Goal: Contribute content: Add original content to the website for others to see

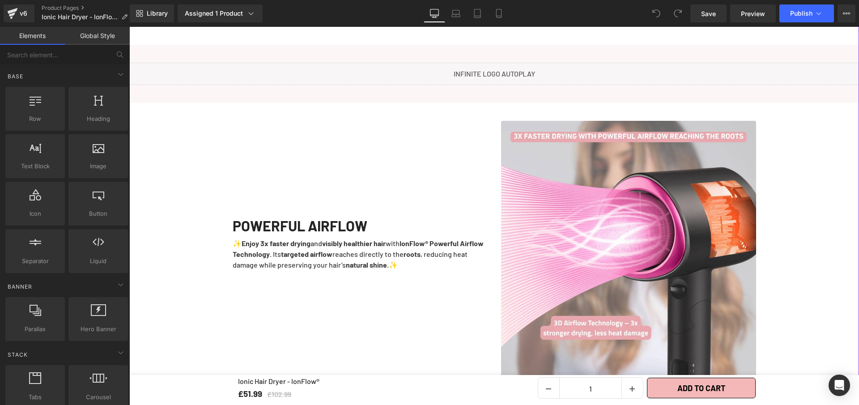
scroll to position [753, 0]
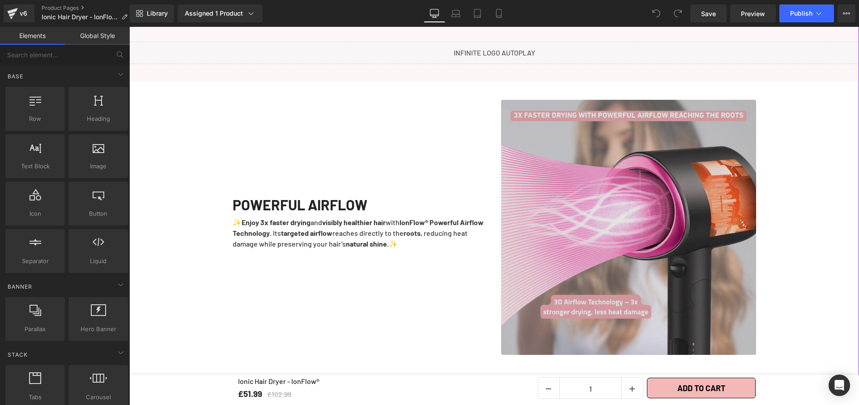
click at [613, 171] on img at bounding box center [628, 227] width 255 height 255
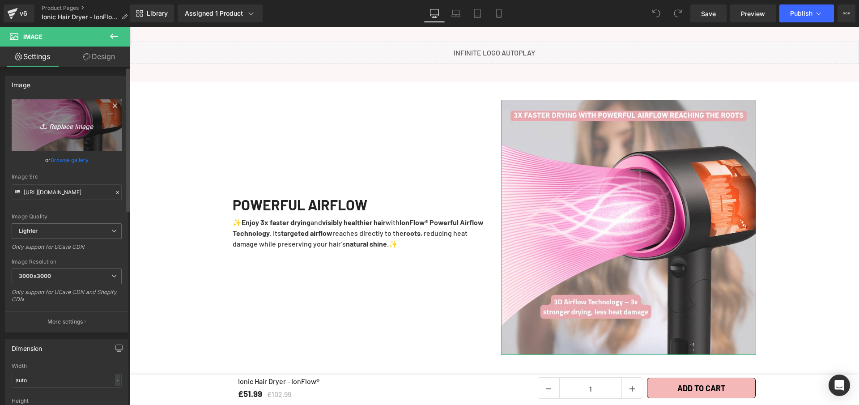
click at [67, 115] on link "Replace Image" at bounding box center [67, 124] width 110 height 51
type input "C:\fakepath\Ionic Hair Dryer - IonFlow® (6).webp"
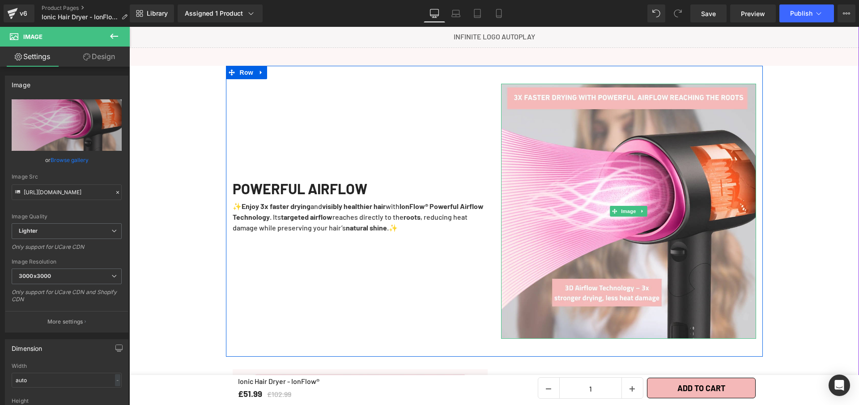
scroll to position [770, 0]
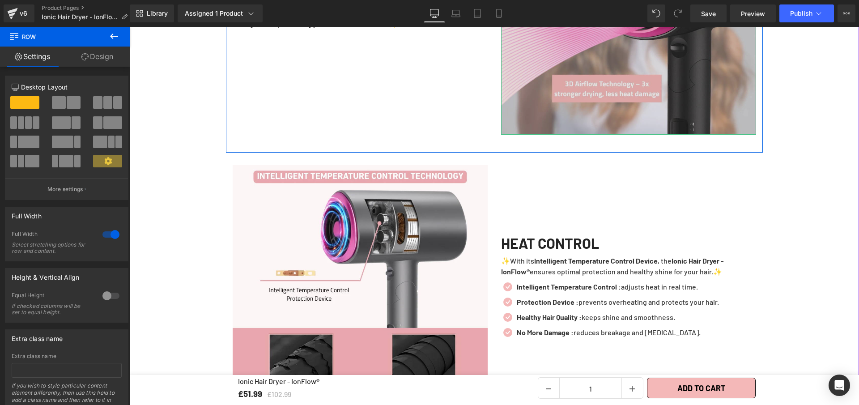
scroll to position [983, 0]
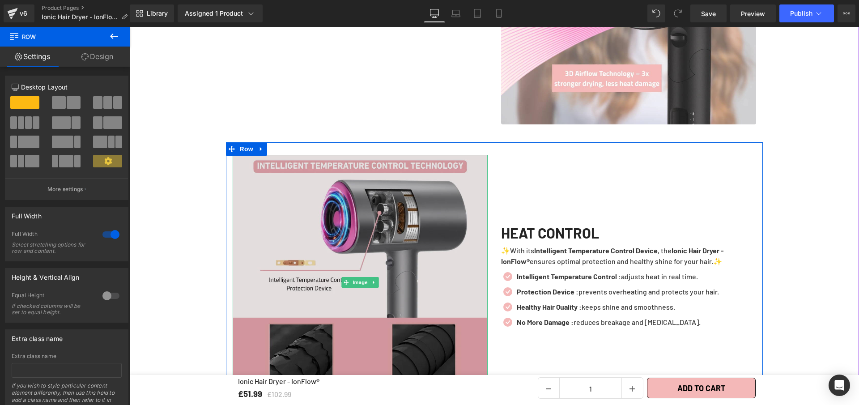
click at [464, 228] on img at bounding box center [360, 282] width 255 height 255
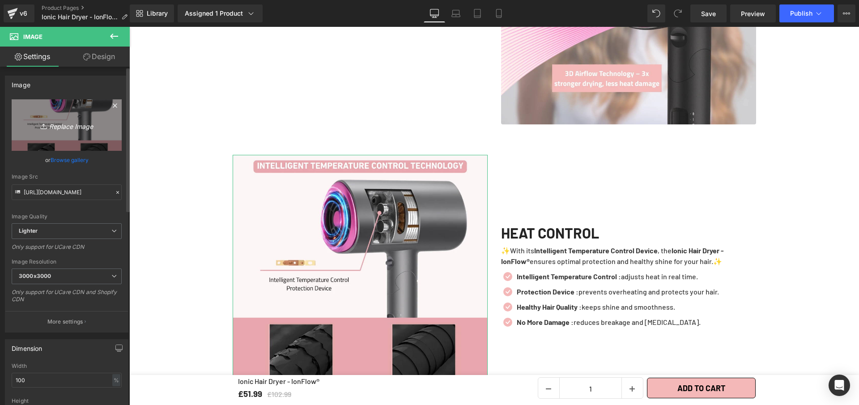
click at [66, 114] on link "Replace Image" at bounding box center [67, 124] width 110 height 51
type input "C:\fakepath\Ionic Hair Dryer - IonFlow® (4).webp"
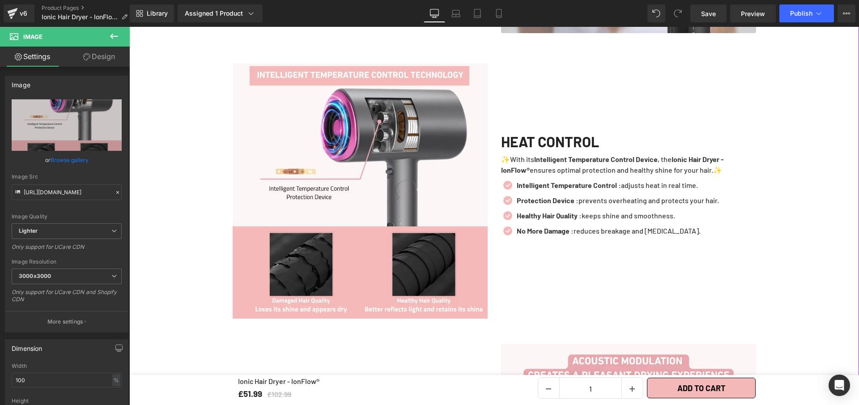
scroll to position [1107, 0]
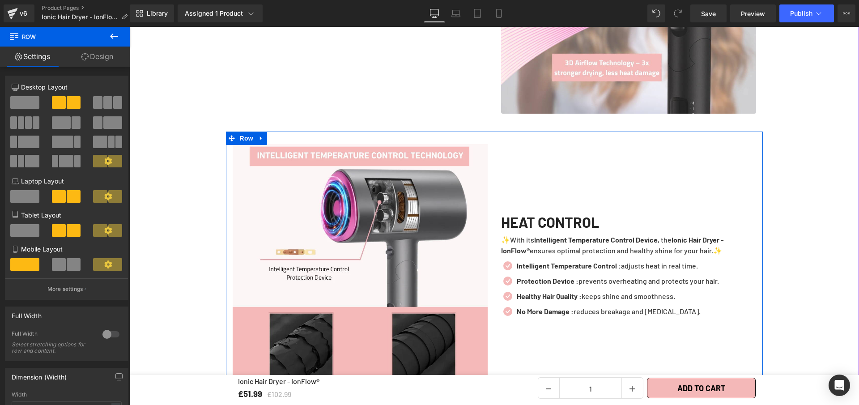
scroll to position [741, 0]
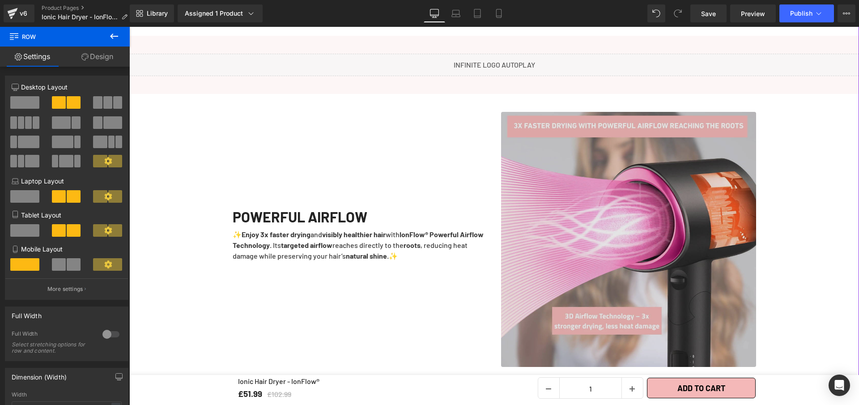
click at [633, 216] on img at bounding box center [628, 239] width 255 height 255
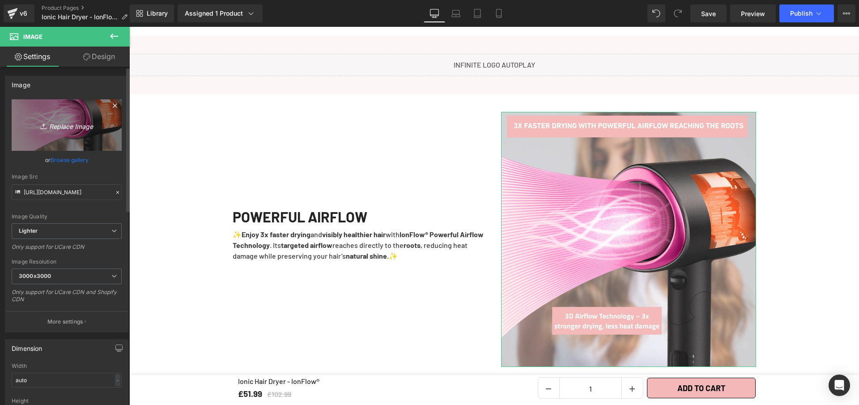
click at [61, 111] on link "Replace Image" at bounding box center [67, 124] width 110 height 51
type input "C:\fakepath\Ionic Hair Dryer - IonFlow®.webp"
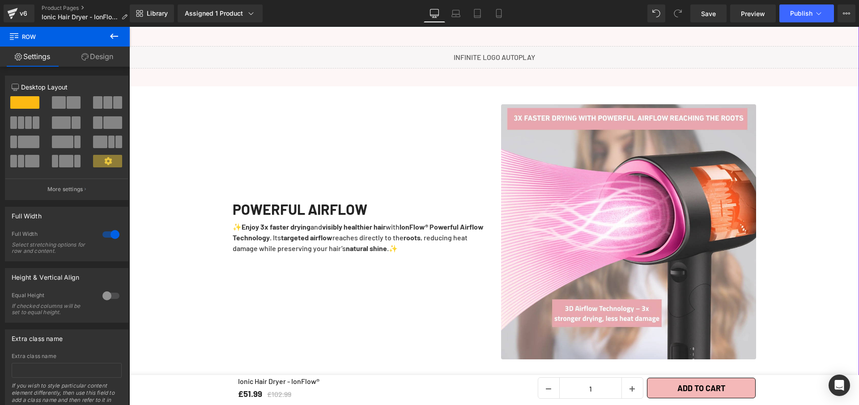
scroll to position [750, 0]
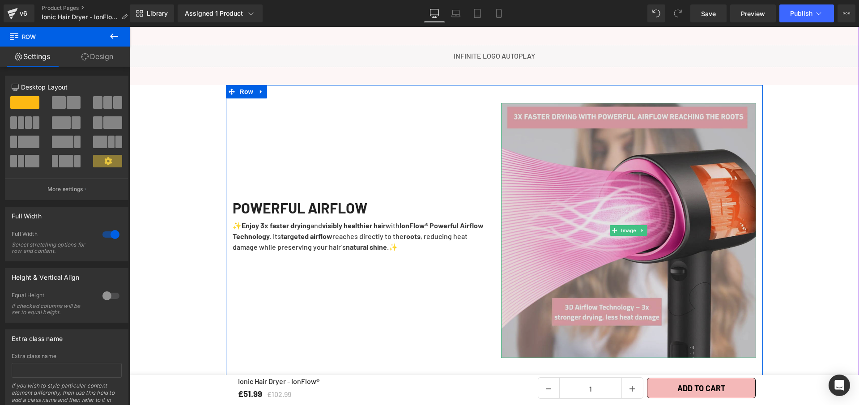
click at [553, 193] on img at bounding box center [628, 230] width 255 height 255
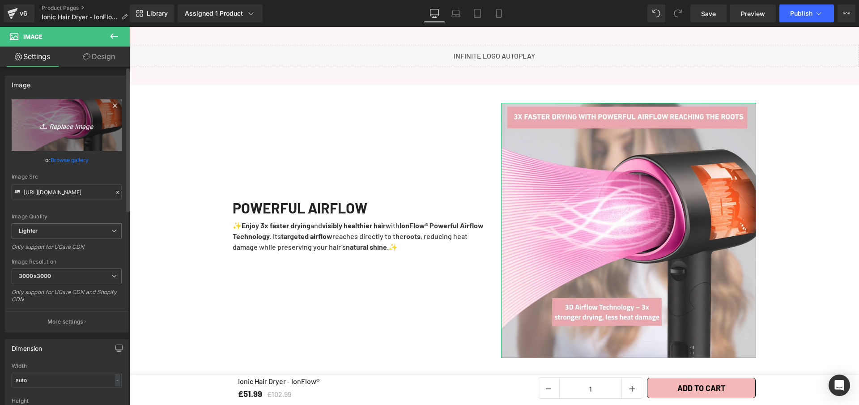
click at [53, 114] on link "Replace Image" at bounding box center [67, 124] width 110 height 51
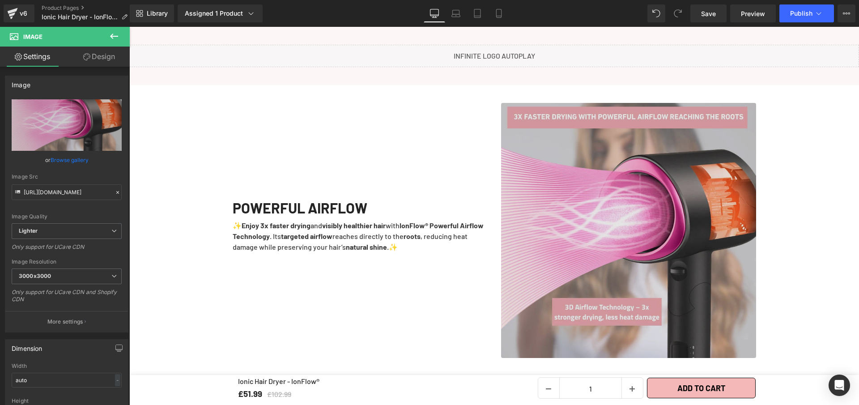
type input "C:\fakepath\Ionic Hair Dryer - IonFlow® (1).webp"
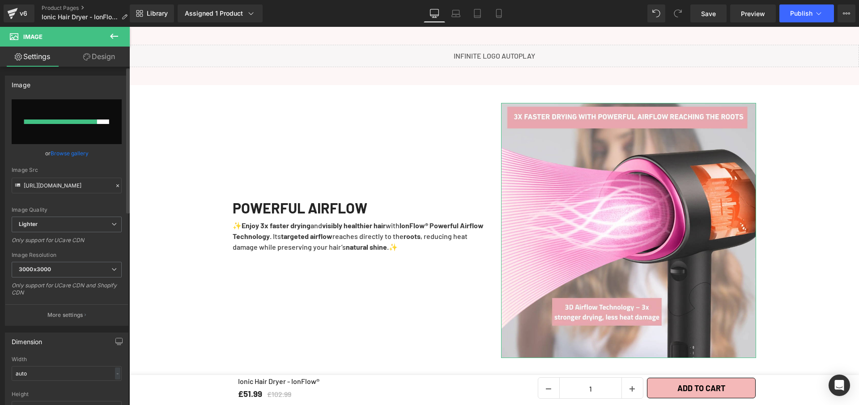
click at [77, 121] on div at bounding box center [60, 121] width 73 height 4
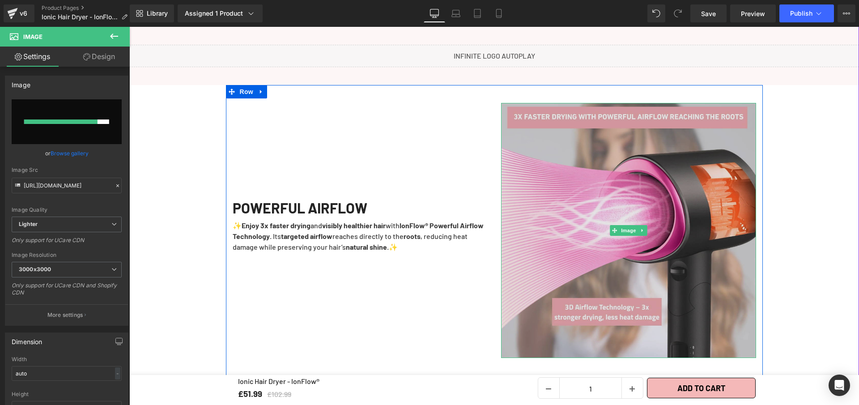
click at [557, 162] on img at bounding box center [628, 230] width 255 height 255
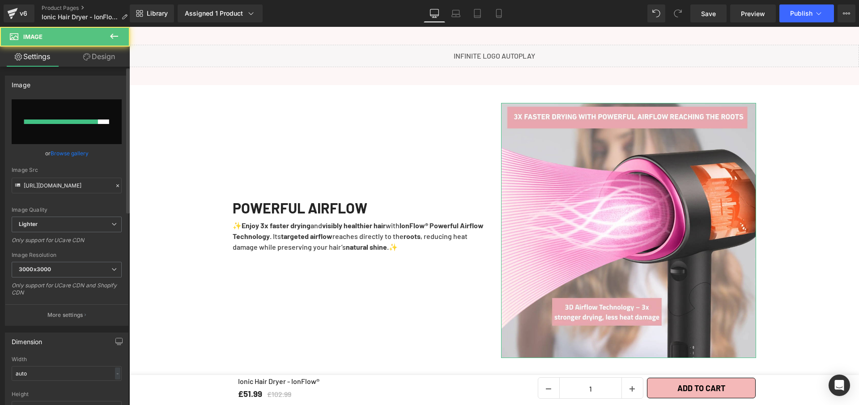
click at [68, 123] on div at bounding box center [61, 121] width 74 height 4
click at [279, 139] on div "POWERFUL AIRFLOW Heading ✨ Enjoy 3x faster drying and visibly healthier hair wi…" at bounding box center [360, 230] width 268 height 255
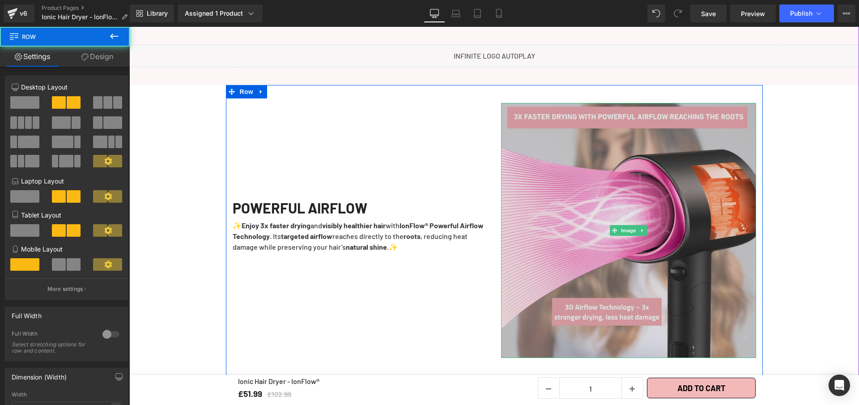
click at [560, 200] on img at bounding box center [628, 230] width 255 height 255
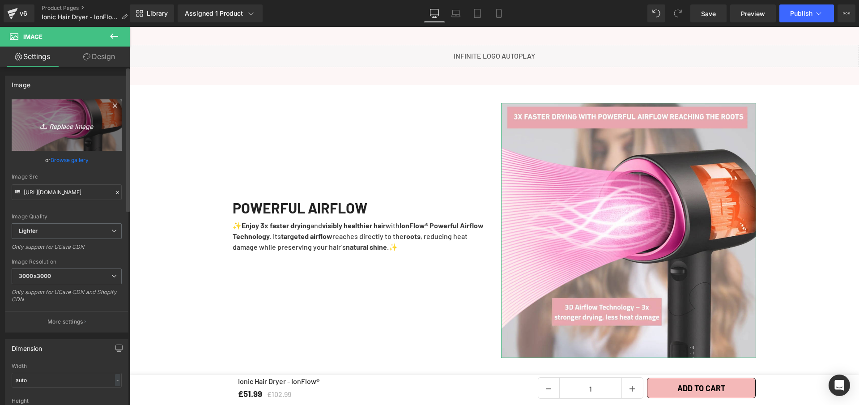
click at [41, 120] on icon "Replace Image" at bounding box center [67, 124] width 72 height 11
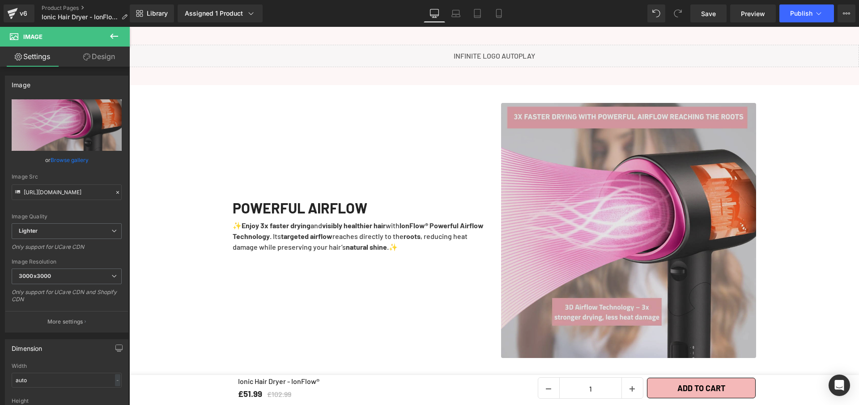
type input "C:\fakepath\Ionic Hair Dryer - IonFlow® (1).webp"
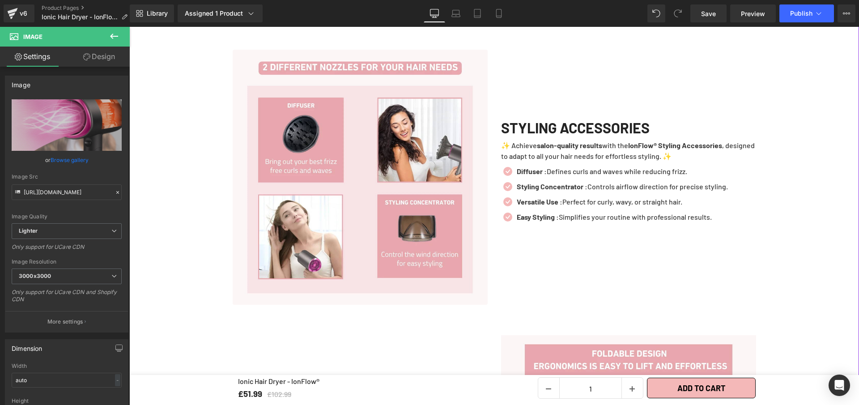
scroll to position [1650, 0]
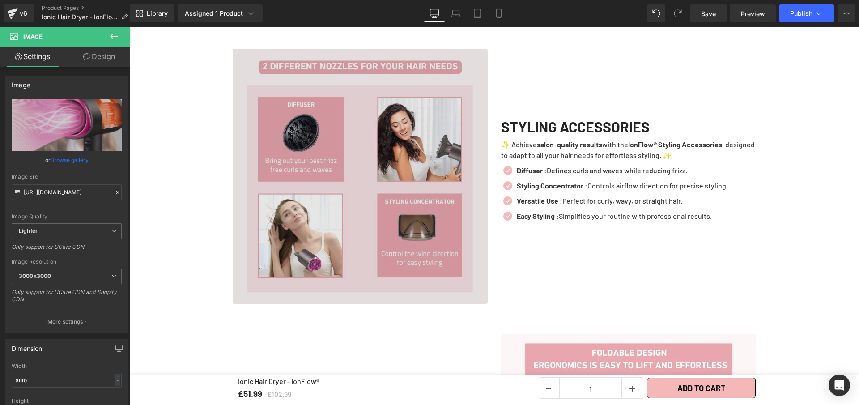
click at [407, 183] on img at bounding box center [360, 176] width 255 height 255
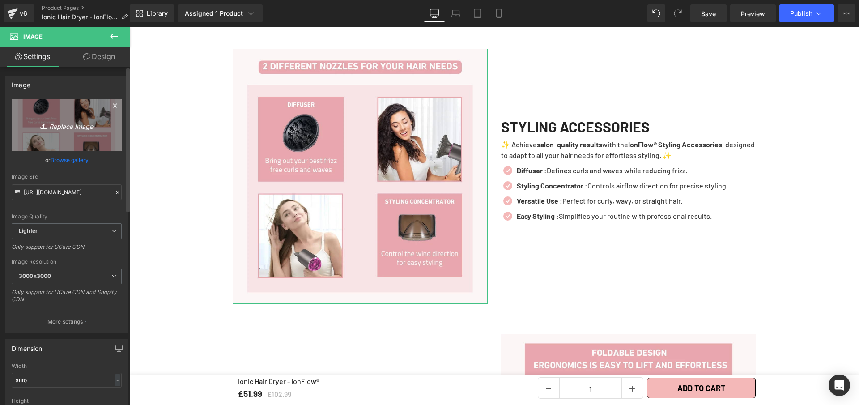
click at [59, 113] on link "Replace Image" at bounding box center [67, 124] width 110 height 51
type input "C:\fakepath\Ionic Hair Dryer - IonFlow® (2).webp"
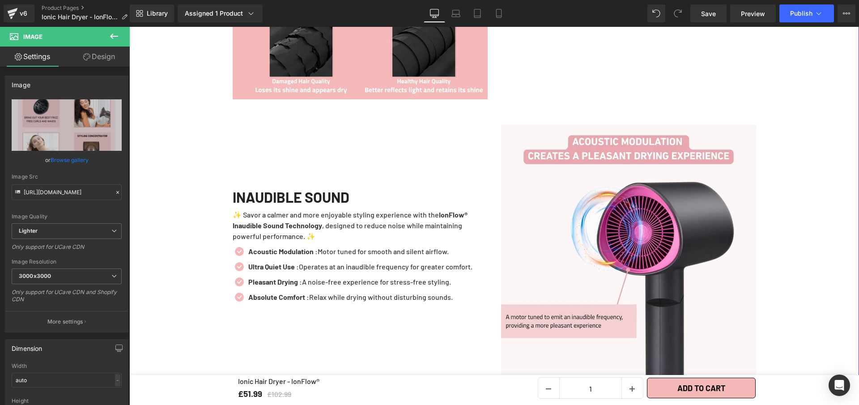
scroll to position [1192, 0]
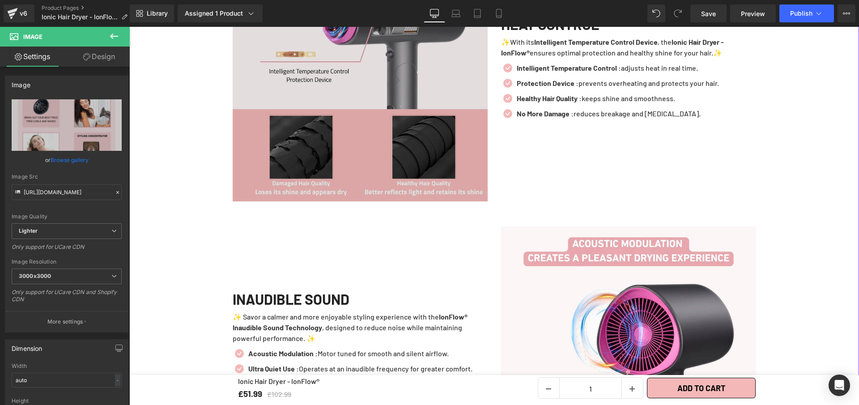
click at [360, 148] on img at bounding box center [360, 73] width 255 height 255
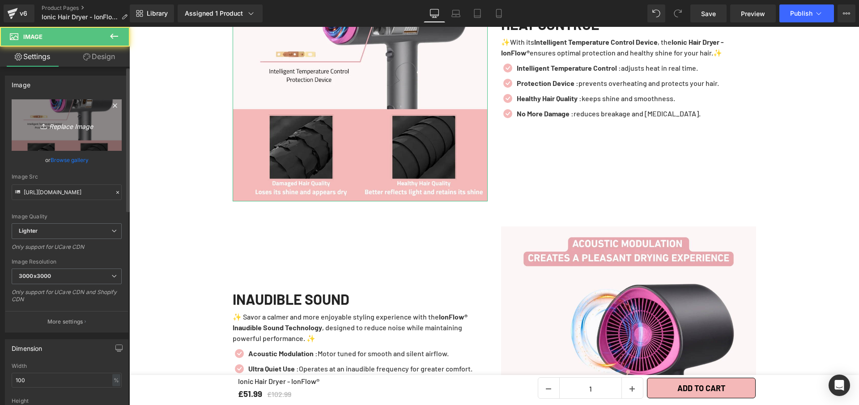
click at [60, 115] on link "Replace Image" at bounding box center [67, 124] width 110 height 51
type input "C:\fakepath\Ionic Hair Dryer - IonFlow® (3).webp"
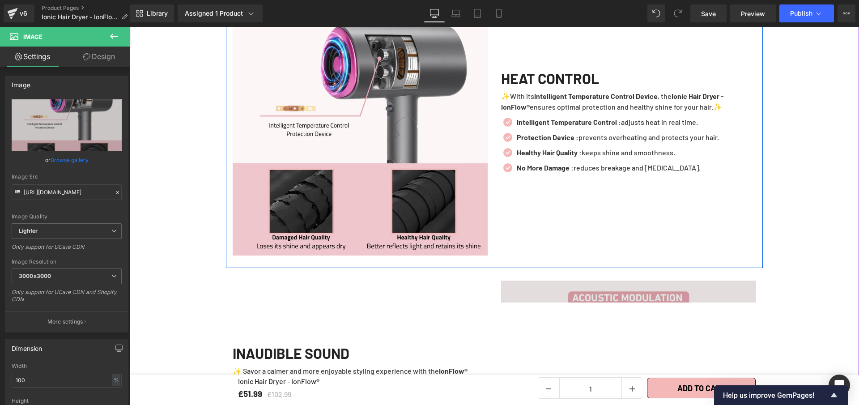
scroll to position [1216, 0]
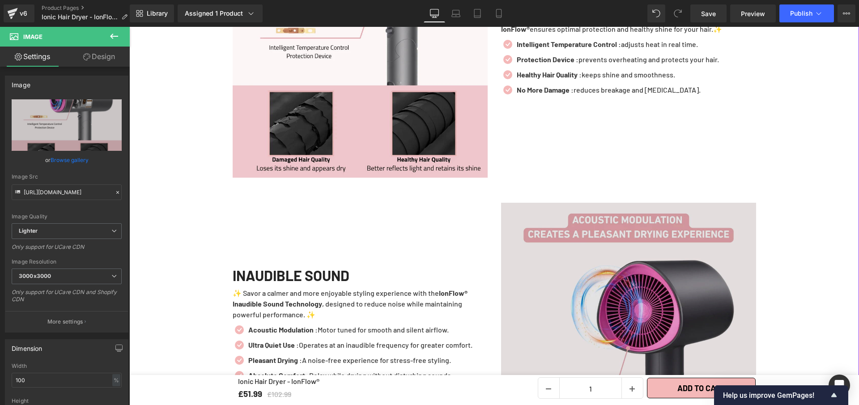
click at [710, 319] on img at bounding box center [628, 330] width 255 height 255
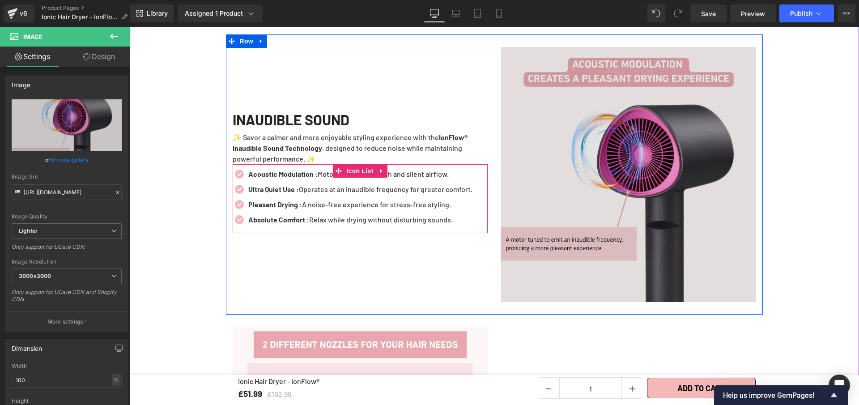
scroll to position [1362, 0]
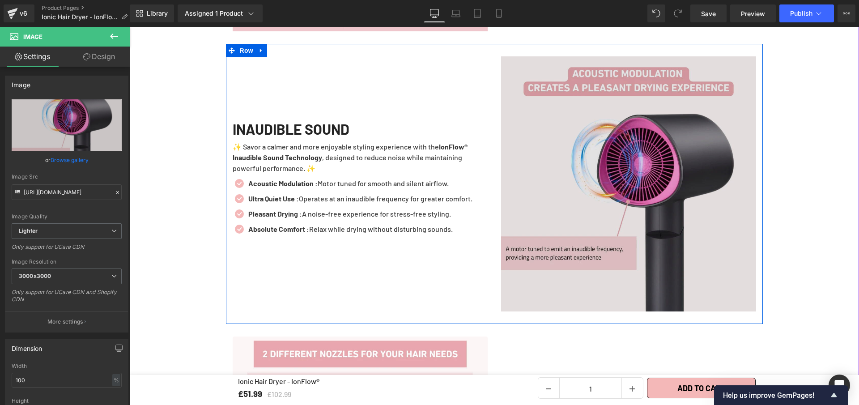
click at [586, 200] on img at bounding box center [628, 183] width 255 height 255
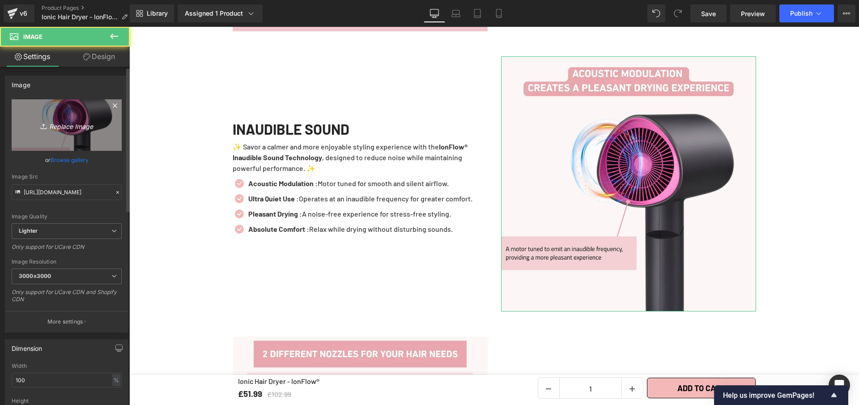
click at [60, 112] on link "Replace Image" at bounding box center [67, 124] width 110 height 51
type input "C:\fakepath\Ionic Hair Dryer - IonFlow® (4).webp"
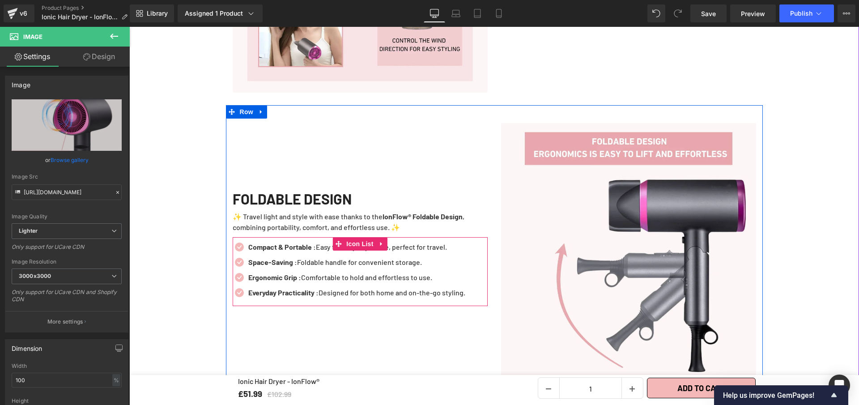
scroll to position [1864, 0]
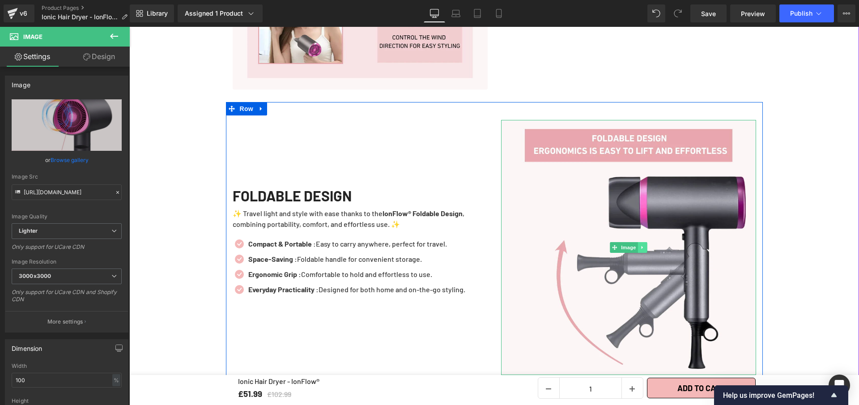
click at [638, 242] on link at bounding box center [642, 247] width 9 height 11
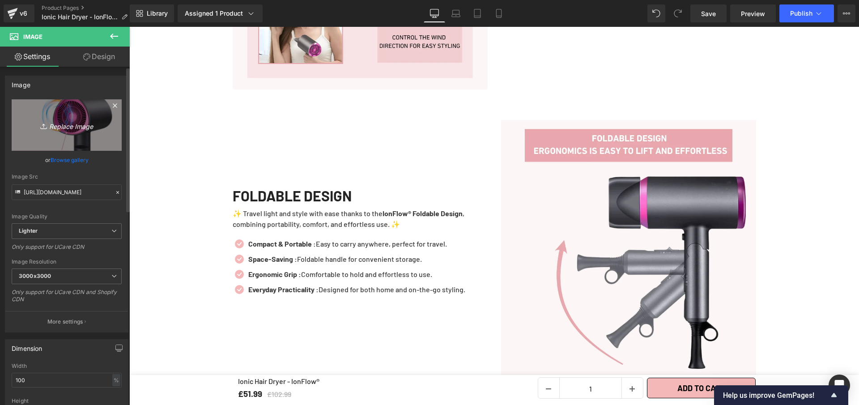
click at [70, 112] on link "Replace Image" at bounding box center [67, 124] width 110 height 51
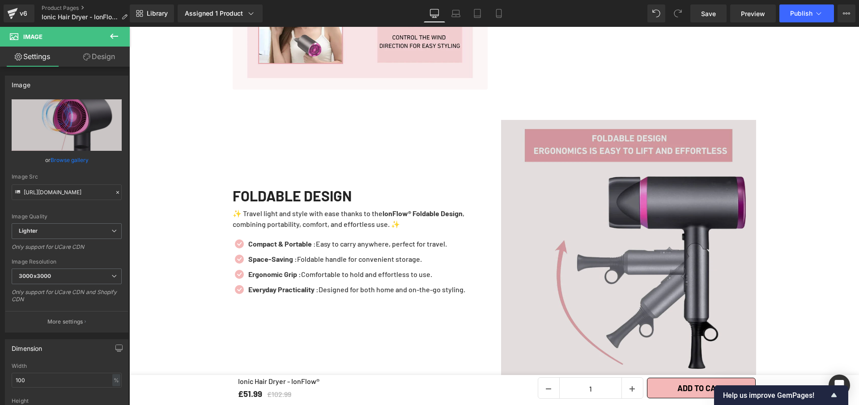
type input "C:\fakepath\Ionic Hair Dryer - IonFlow® (5).webp"
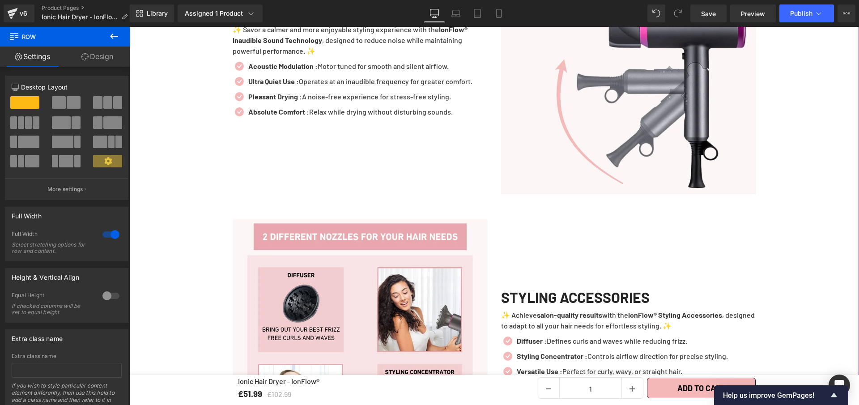
scroll to position [1338, 0]
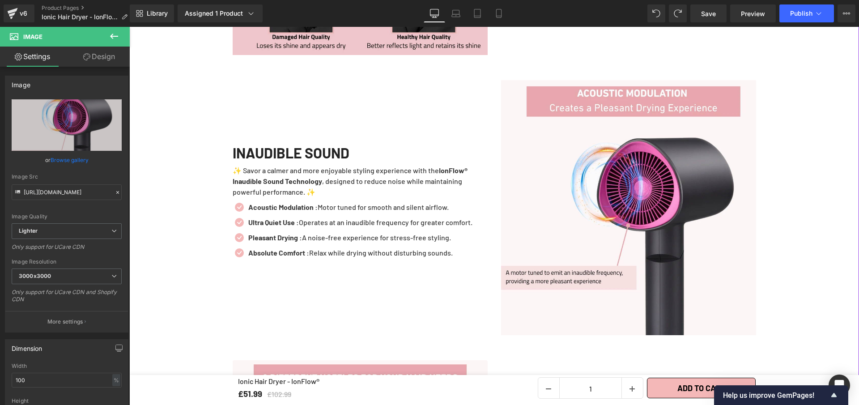
click at [780, 176] on div "Liquid Row Image POWERFUL AIRFLOW Heading ✨ Enjoy 3x faster drying and visibly …" at bounding box center [494, 281] width 730 height 1685
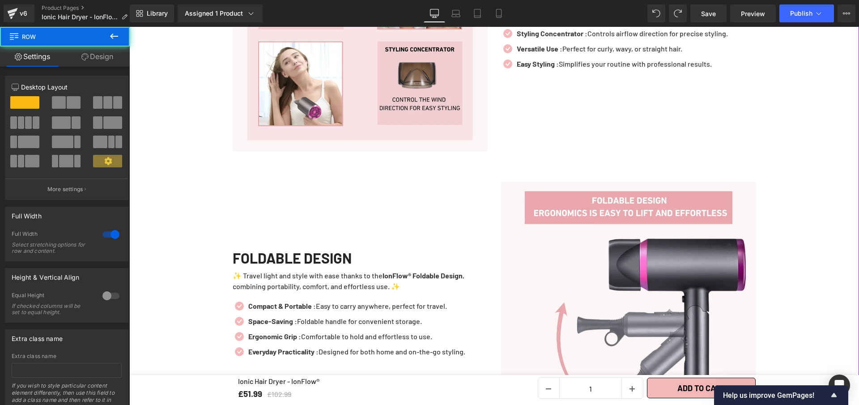
scroll to position [1811, 0]
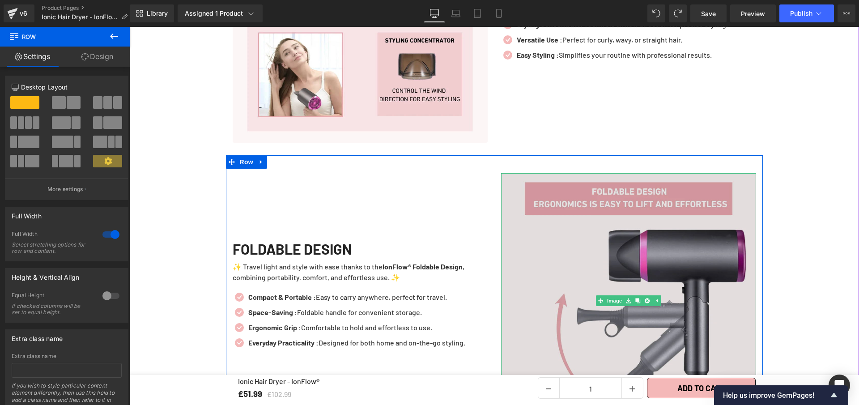
click at [669, 225] on img at bounding box center [628, 300] width 255 height 255
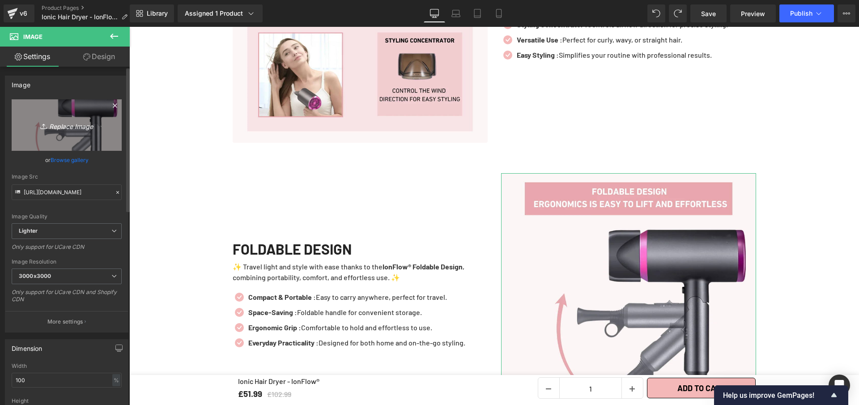
click at [68, 108] on link "Replace Image" at bounding box center [67, 124] width 110 height 51
type input "C:\fakepath\Ionic Hair Dryer - IonFlow® (5).webp"
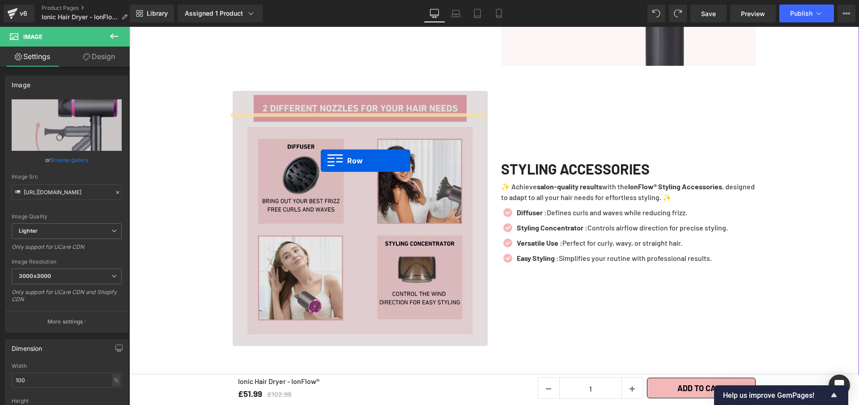
scroll to position [1364, 0]
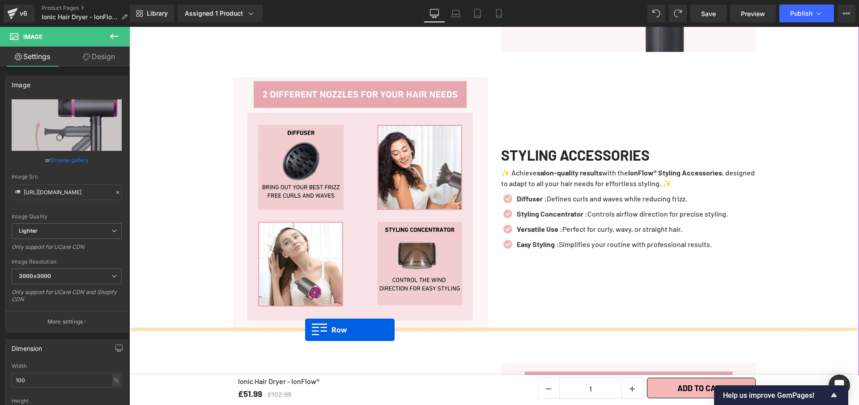
drag, startPoint x: 227, startPoint y: 119, endPoint x: 305, endPoint y: 330, distance: 225.2
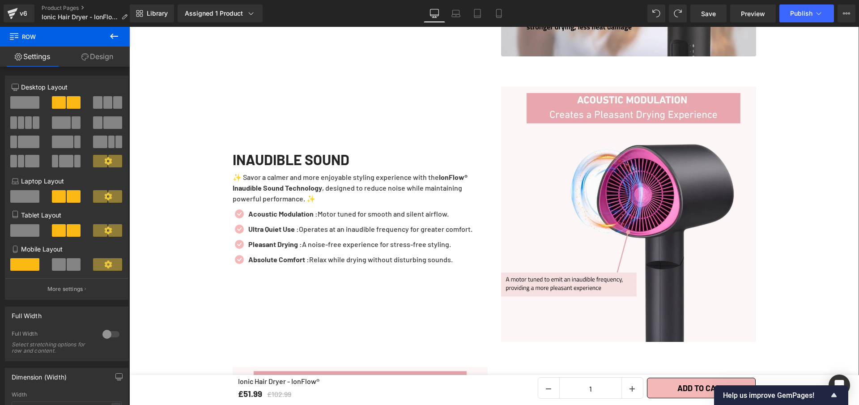
scroll to position [1024, 0]
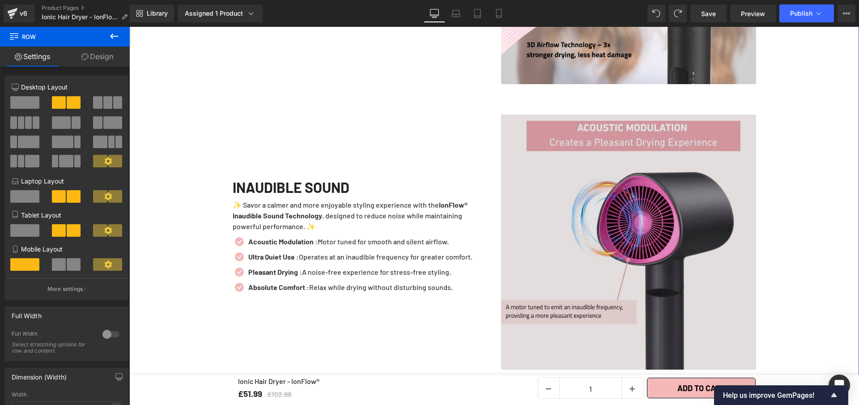
click at [575, 241] on img at bounding box center [628, 242] width 255 height 255
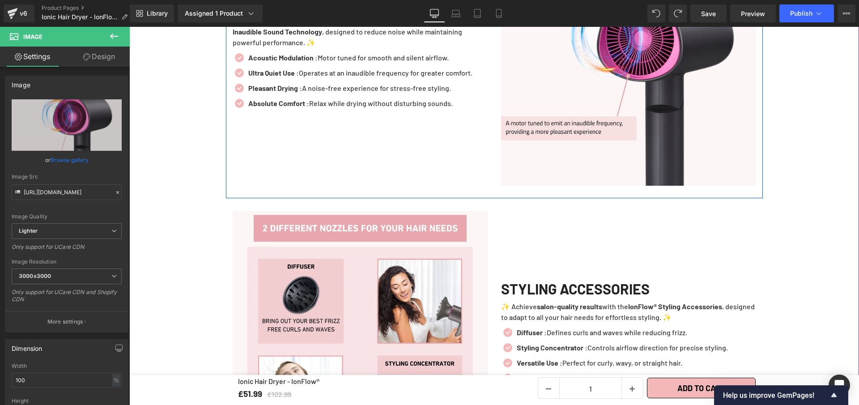
scroll to position [1209, 0]
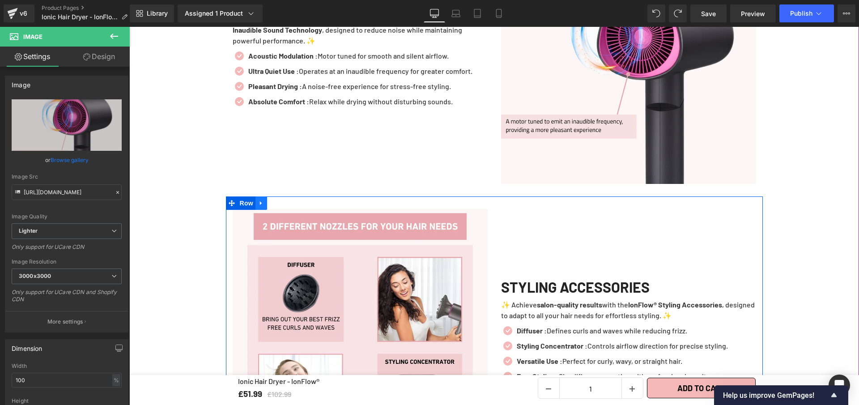
click at [260, 201] on icon at bounding box center [261, 203] width 2 height 4
click at [270, 200] on icon at bounding box center [273, 203] width 6 height 6
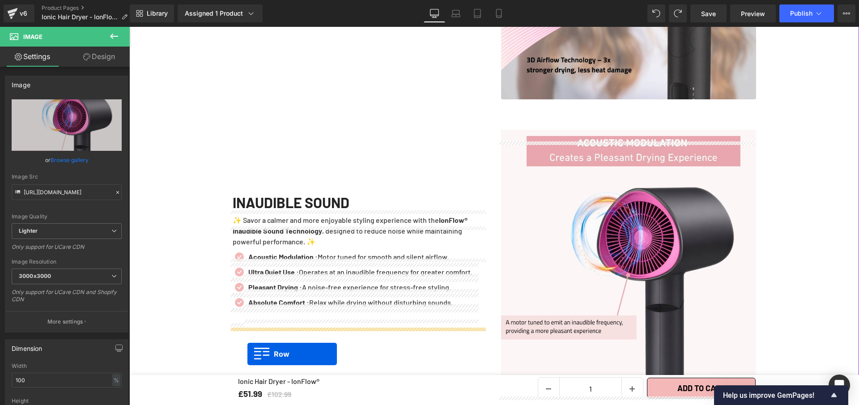
scroll to position [967, 0]
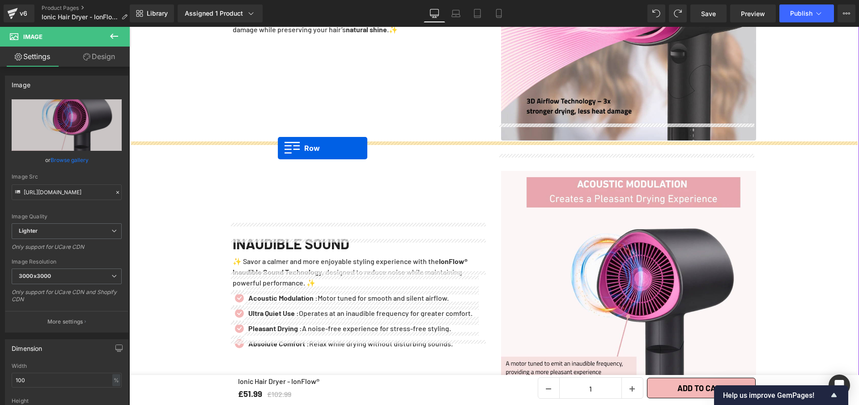
drag, startPoint x: 226, startPoint y: 214, endPoint x: 278, endPoint y: 148, distance: 83.5
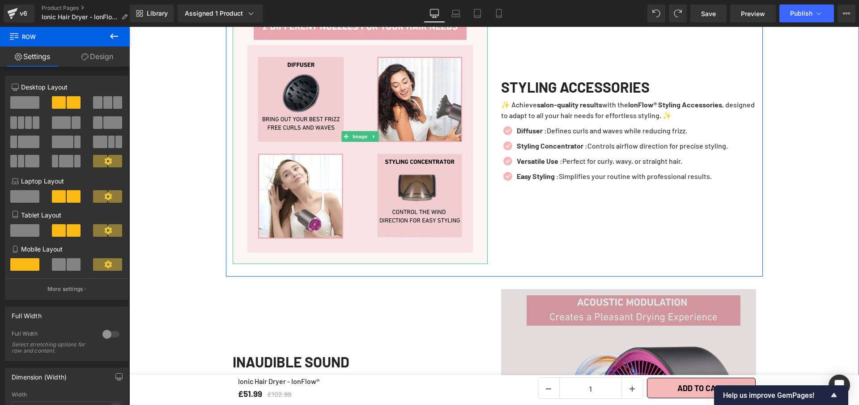
scroll to position [1148, 0]
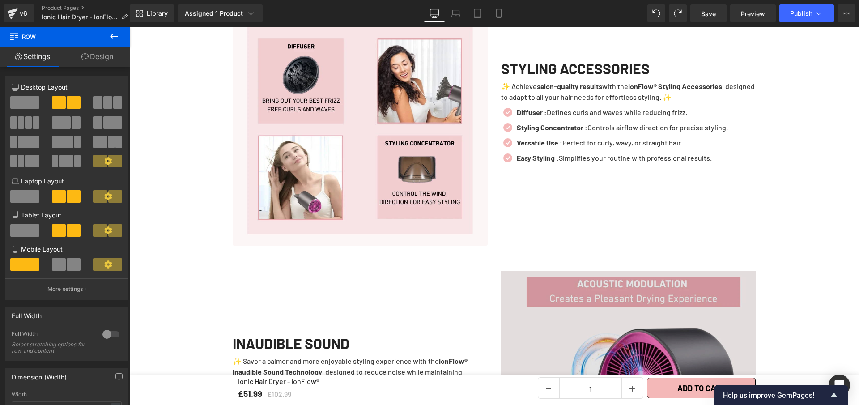
click at [566, 314] on img at bounding box center [628, 398] width 255 height 255
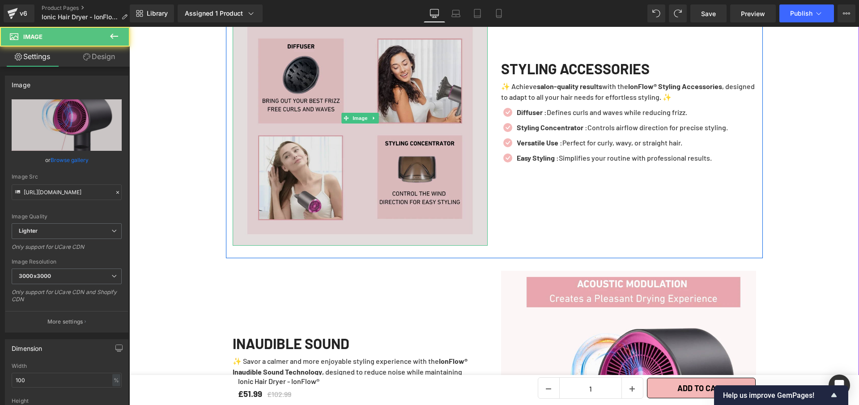
click at [379, 160] on img at bounding box center [360, 118] width 255 height 255
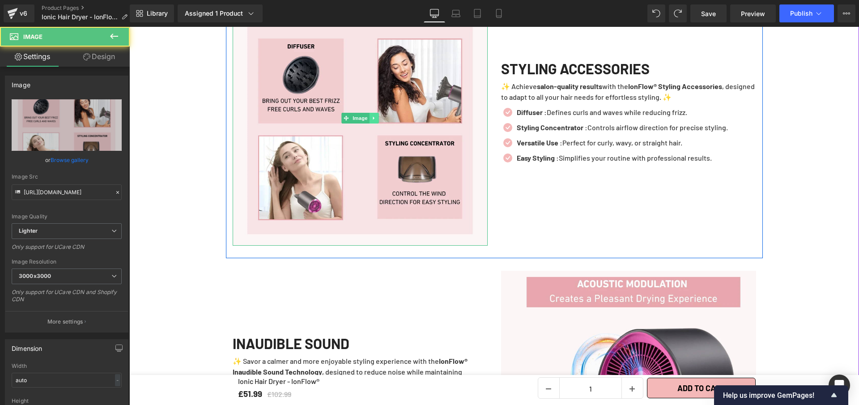
click at [371, 115] on icon at bounding box center [373, 117] width 5 height 5
click at [376, 116] on icon at bounding box center [378, 118] width 5 height 5
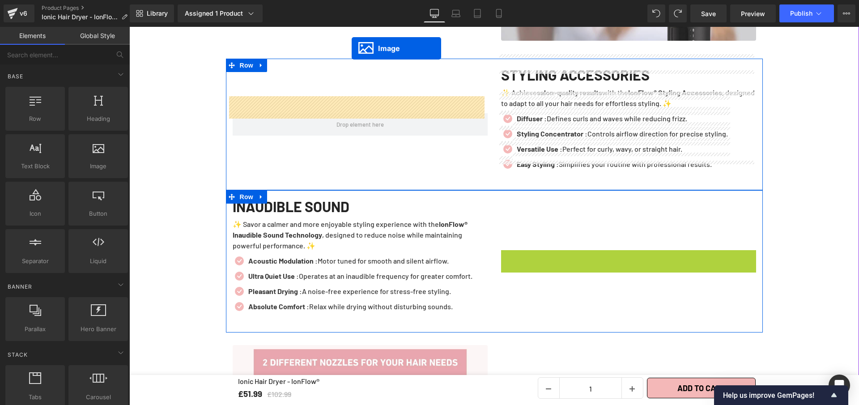
scroll to position [1049, 0]
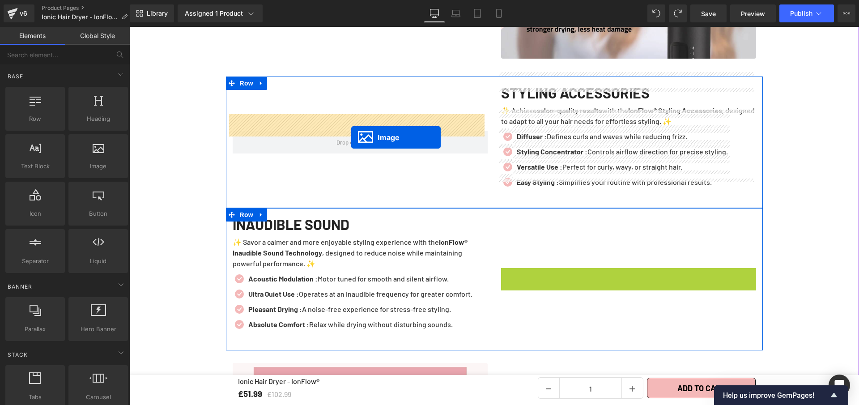
drag, startPoint x: 608, startPoint y: 231, endPoint x: 351, endPoint y: 137, distance: 273.5
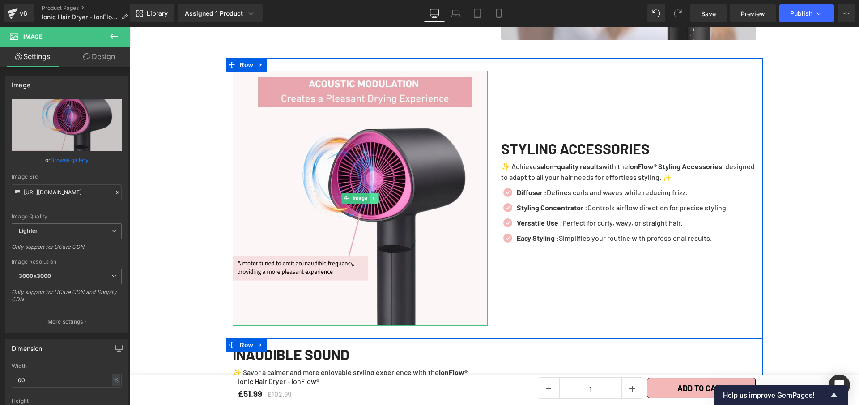
scroll to position [1068, 0]
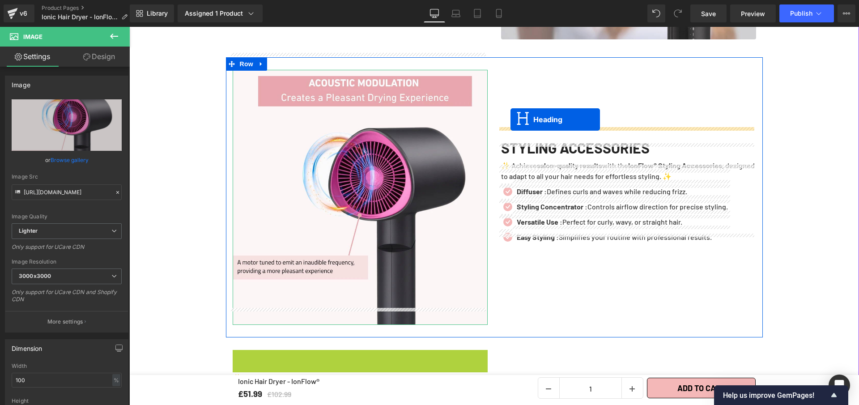
drag, startPoint x: 357, startPoint y: 324, endPoint x: 510, endPoint y: 119, distance: 256.1
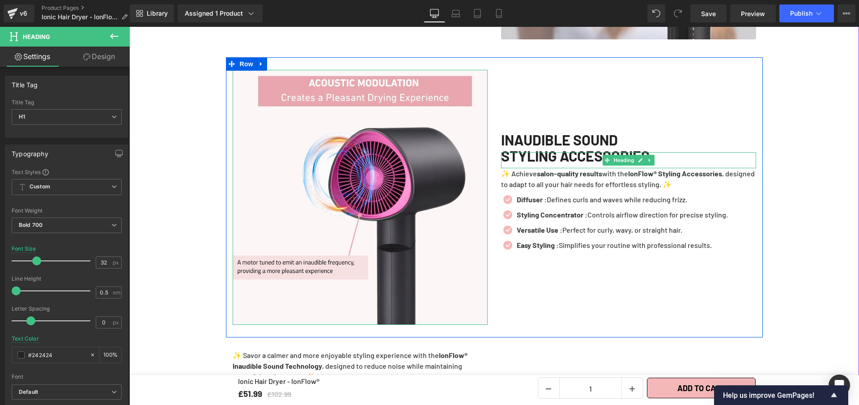
drag, startPoint x: 686, startPoint y: 140, endPoint x: 651, endPoint y: 142, distance: 35.0
click at [686, 152] on h1 "STYLING ACCESSORIES" at bounding box center [628, 155] width 255 height 7
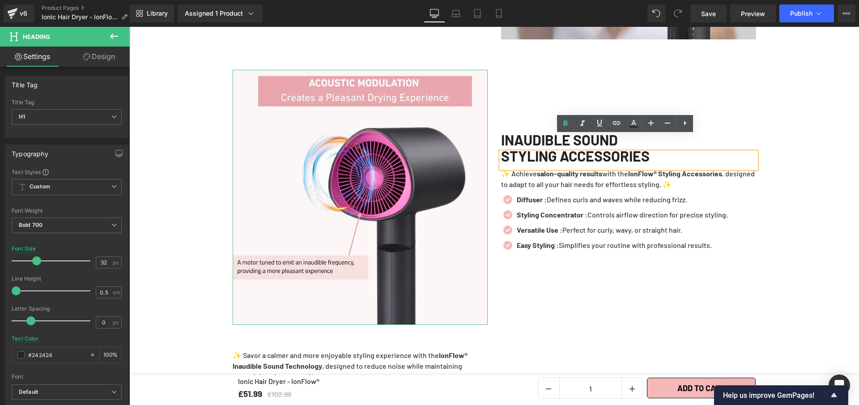
click at [710, 169] on strong "IonFlow® Styling Accessories" at bounding box center [675, 173] width 94 height 9
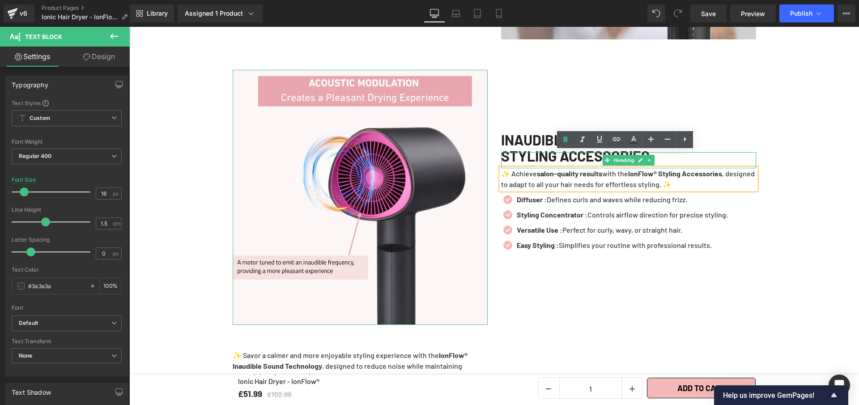
click at [540, 152] on h1 "STYLING ACCESSORIES" at bounding box center [628, 155] width 255 height 7
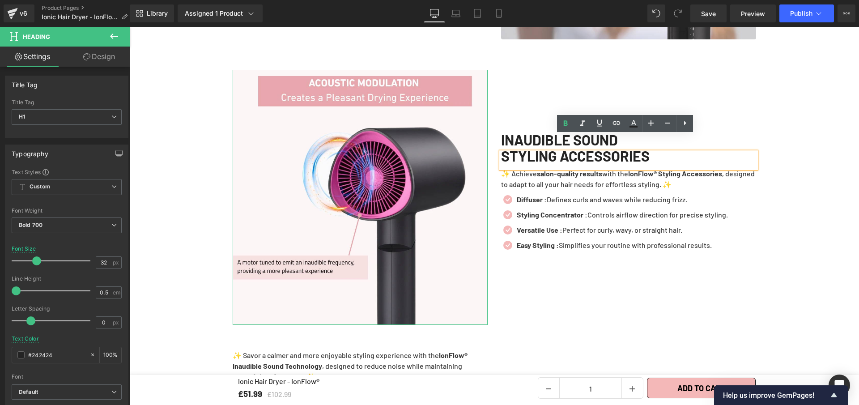
click at [696, 74] on div "INAUDIBLE SOUND Heading STYLING ACCESSORIES Heading ✨ Achieve salon-quality res…" at bounding box center [628, 197] width 268 height 255
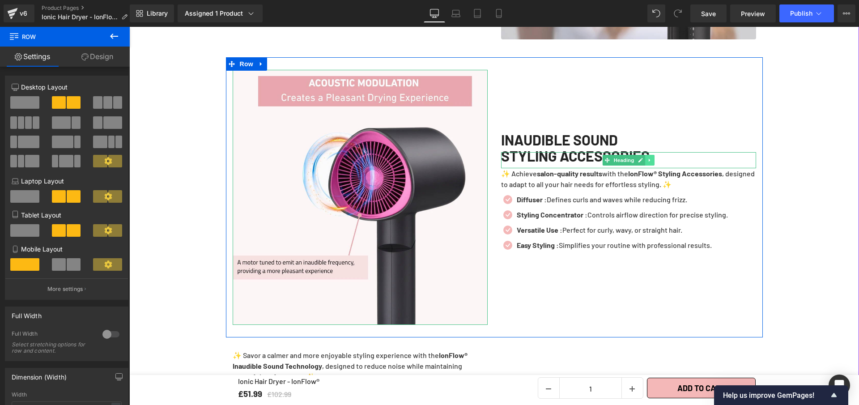
click at [649, 159] on icon at bounding box center [649, 160] width 1 height 3
click at [652, 158] on icon at bounding box center [654, 160] width 5 height 5
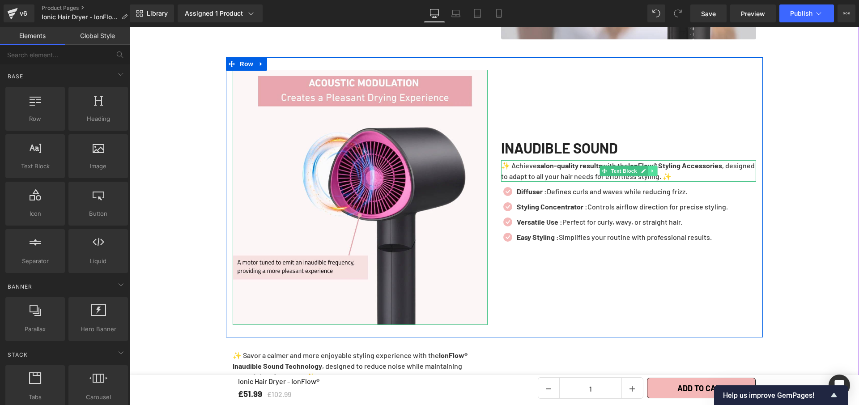
click at [650, 168] on icon at bounding box center [652, 170] width 5 height 5
click at [655, 169] on icon at bounding box center [657, 171] width 5 height 5
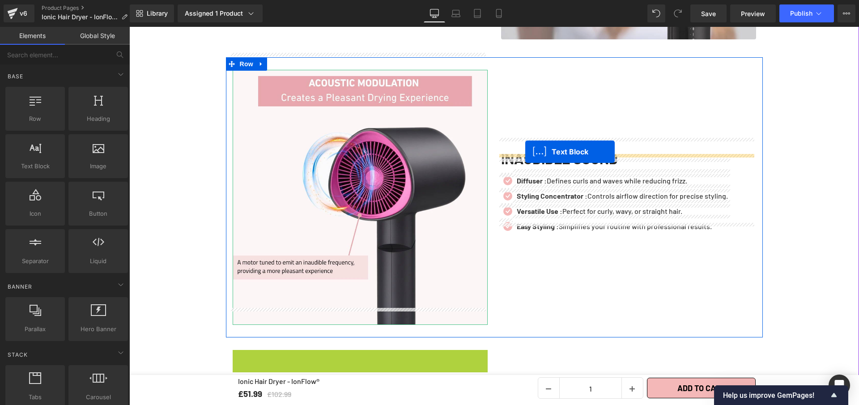
drag, startPoint x: 399, startPoint y: 316, endPoint x: 525, endPoint y: 152, distance: 207.3
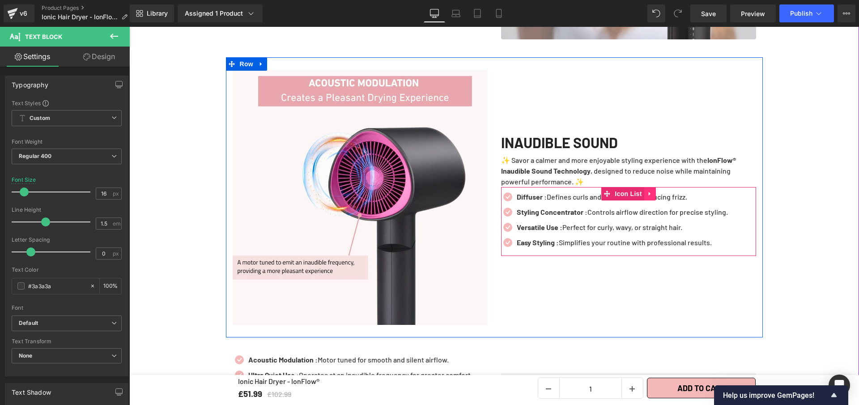
click at [650, 187] on link at bounding box center [650, 193] width 12 height 13
click at [655, 187] on link at bounding box center [656, 193] width 12 height 13
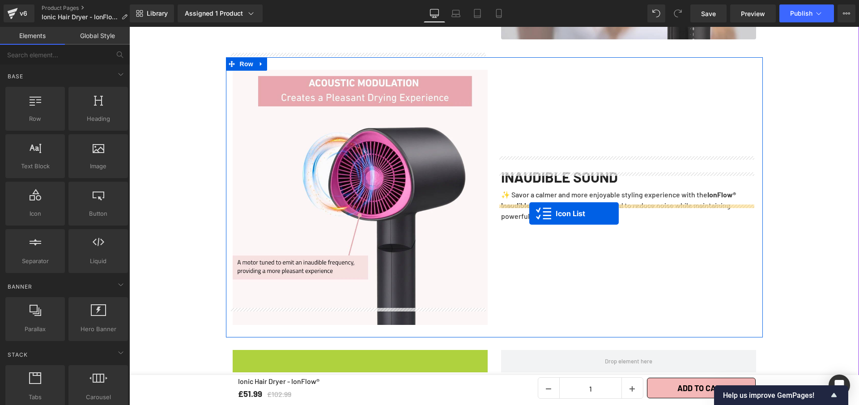
drag, startPoint x: 378, startPoint y: 323, endPoint x: 529, endPoint y: 213, distance: 186.5
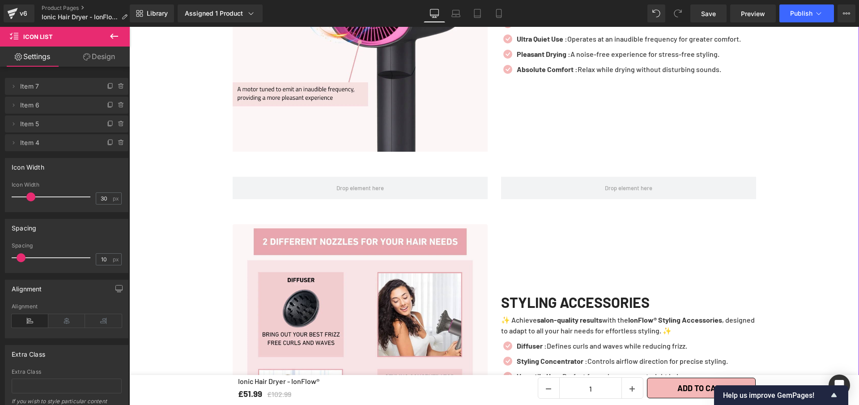
scroll to position [1242, 0]
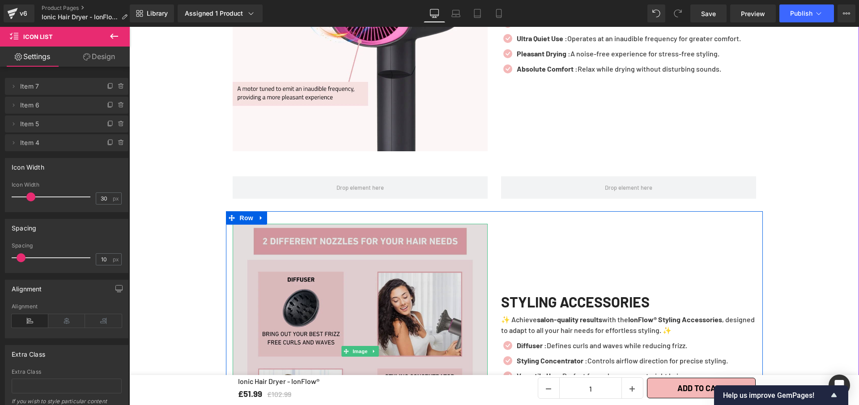
click at [393, 293] on img at bounding box center [360, 351] width 255 height 255
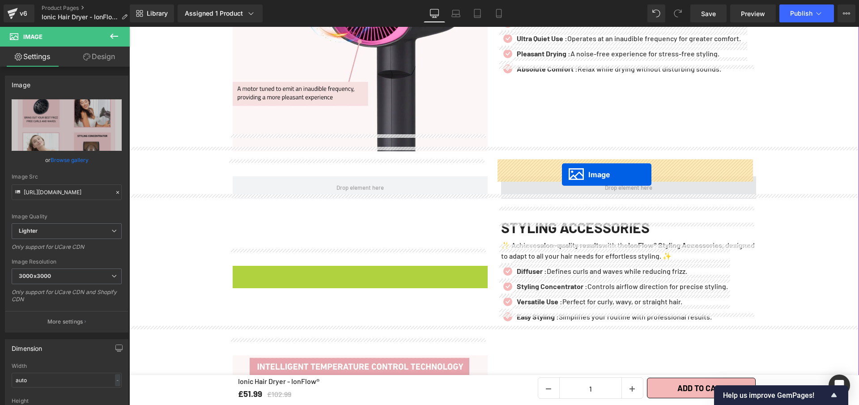
drag, startPoint x: 425, startPoint y: 297, endPoint x: 562, endPoint y: 174, distance: 184.1
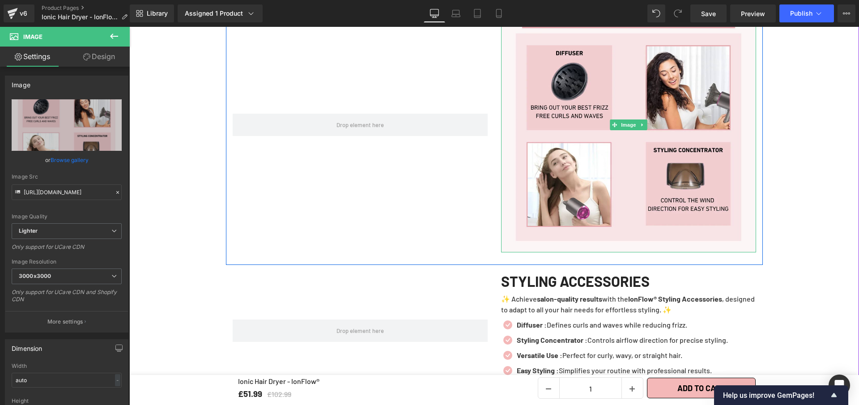
scroll to position [1421, 0]
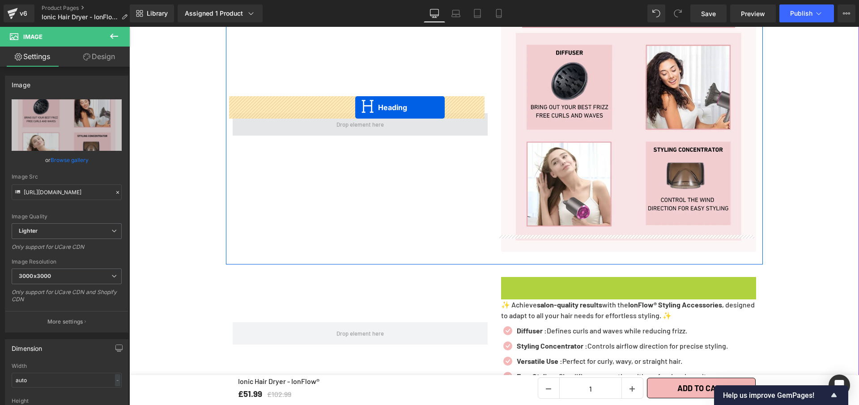
drag, startPoint x: 538, startPoint y: 222, endPoint x: 355, endPoint y: 107, distance: 215.5
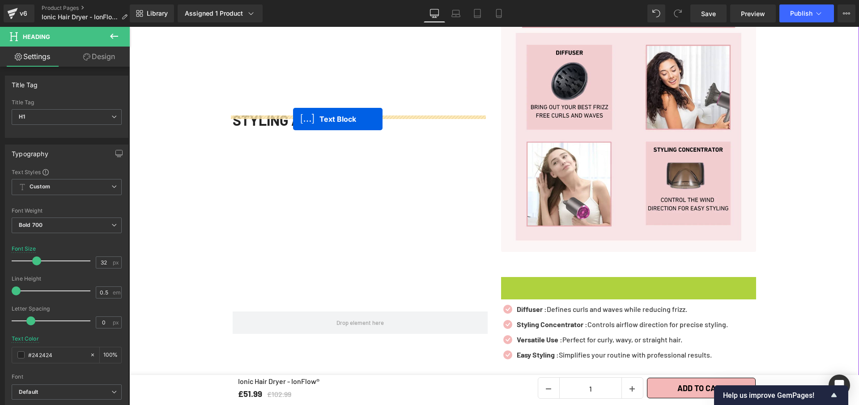
drag, startPoint x: 601, startPoint y: 273, endPoint x: 293, endPoint y: 119, distance: 344.1
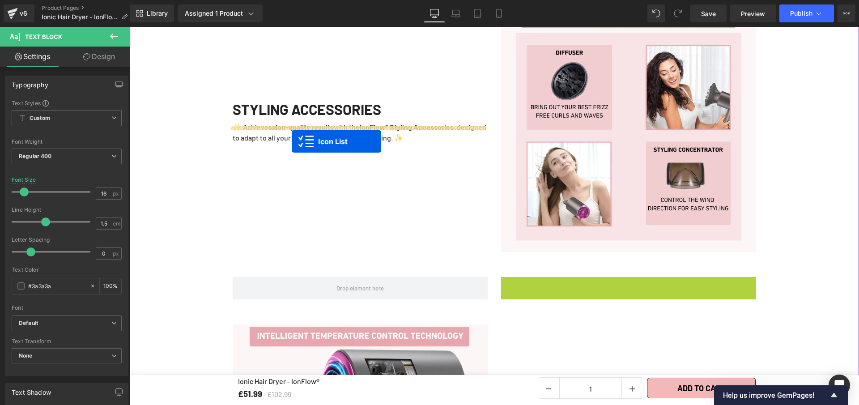
drag, startPoint x: 373, startPoint y: 163, endPoint x: 284, endPoint y: 141, distance: 91.4
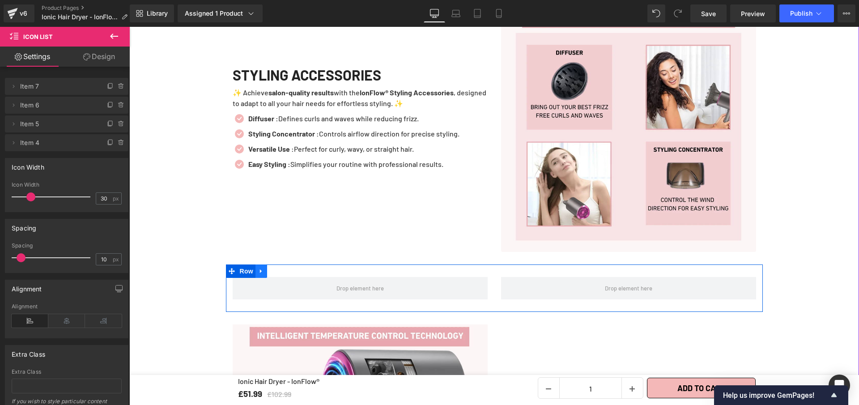
click at [260, 268] on icon at bounding box center [261, 271] width 6 height 7
click at [281, 268] on icon at bounding box center [284, 271] width 6 height 6
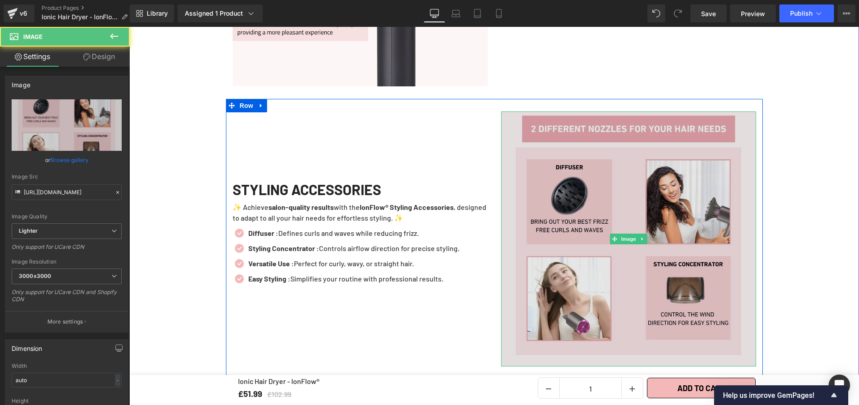
scroll to position [1308, 0]
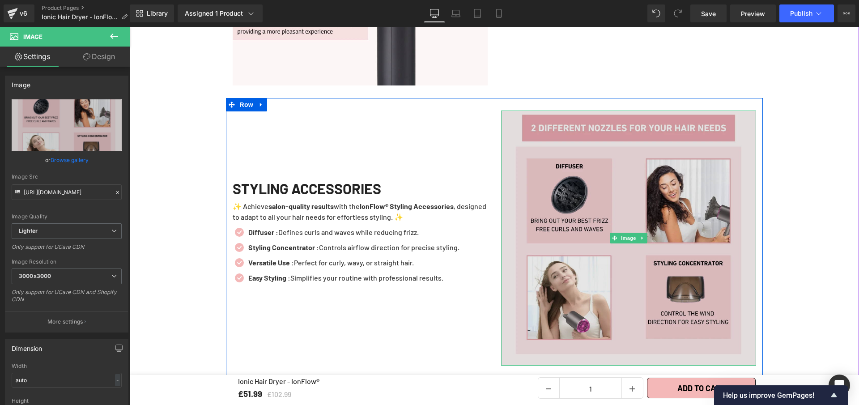
click at [535, 135] on img at bounding box center [628, 238] width 255 height 255
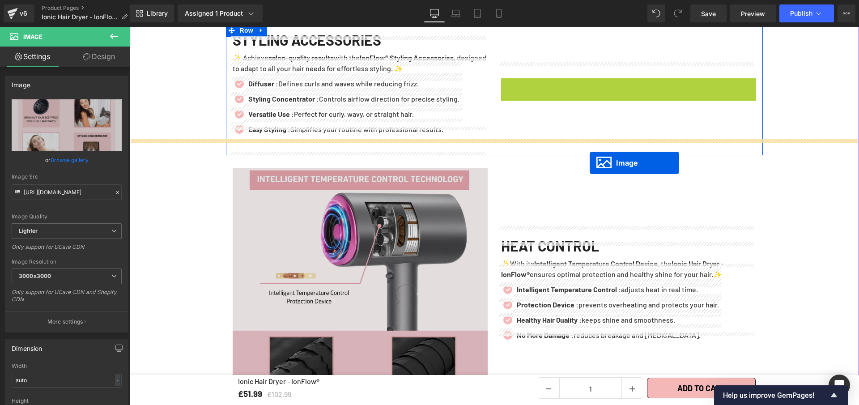
scroll to position [1382, 0]
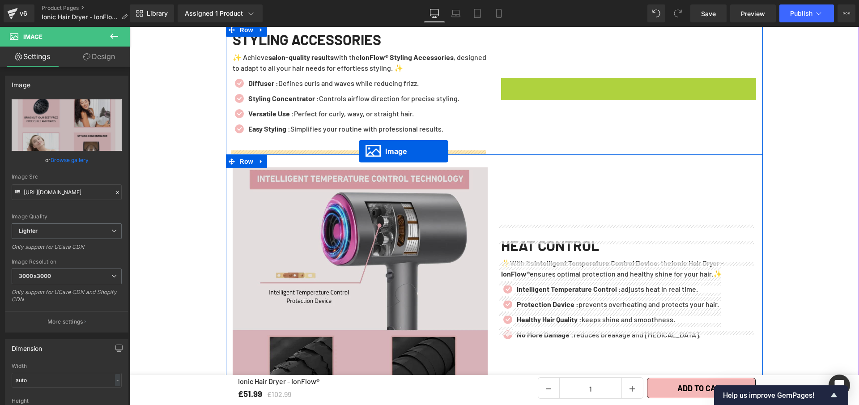
drag, startPoint x: 613, startPoint y: 218, endPoint x: 359, endPoint y: 151, distance: 263.2
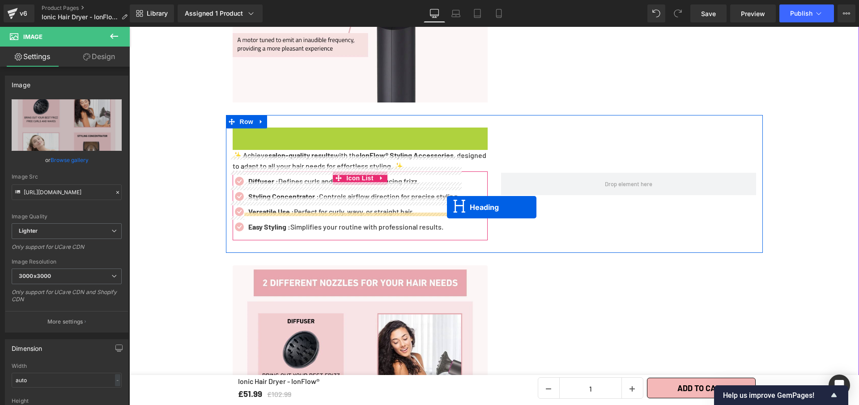
scroll to position [1304, 0]
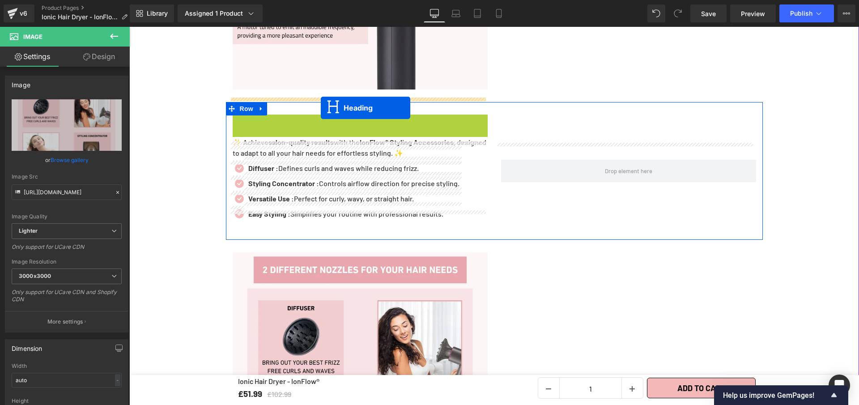
drag, startPoint x: 335, startPoint y: 130, endPoint x: 321, endPoint y: 108, distance: 26.3
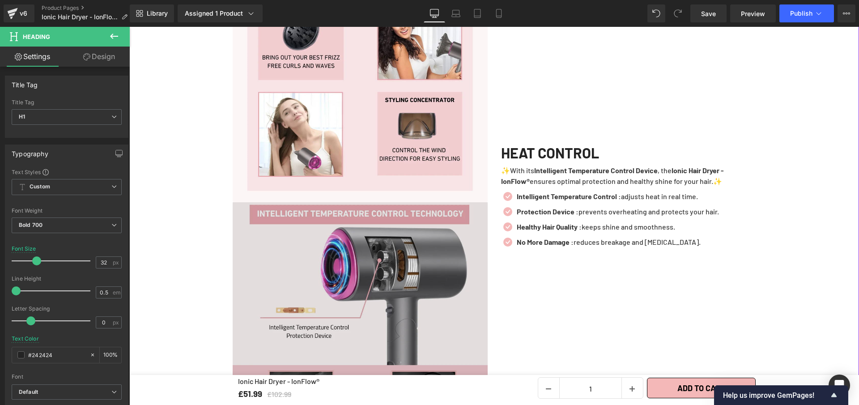
scroll to position [1611, 0]
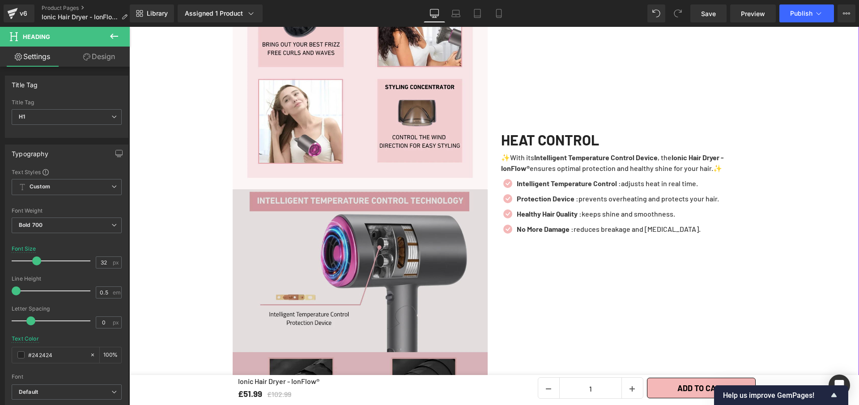
click at [345, 309] on img at bounding box center [360, 316] width 255 height 255
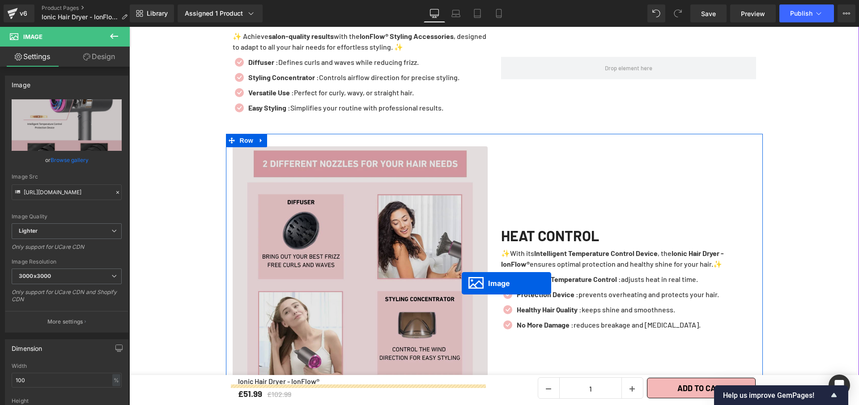
scroll to position [1343, 0]
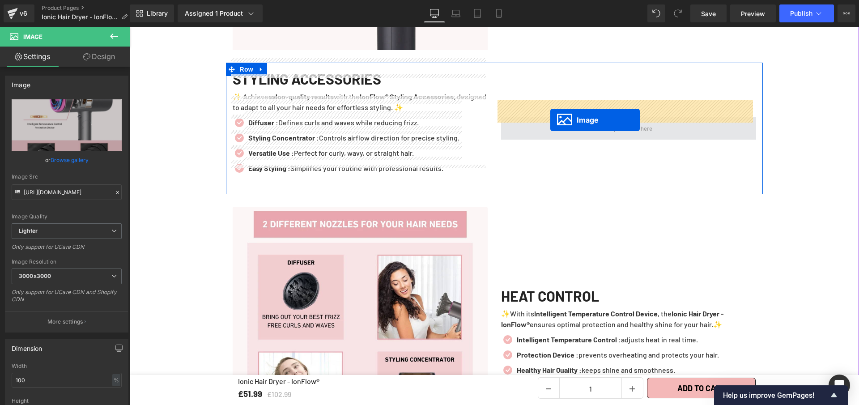
drag, startPoint x: 351, startPoint y: 291, endPoint x: 550, endPoint y: 120, distance: 262.4
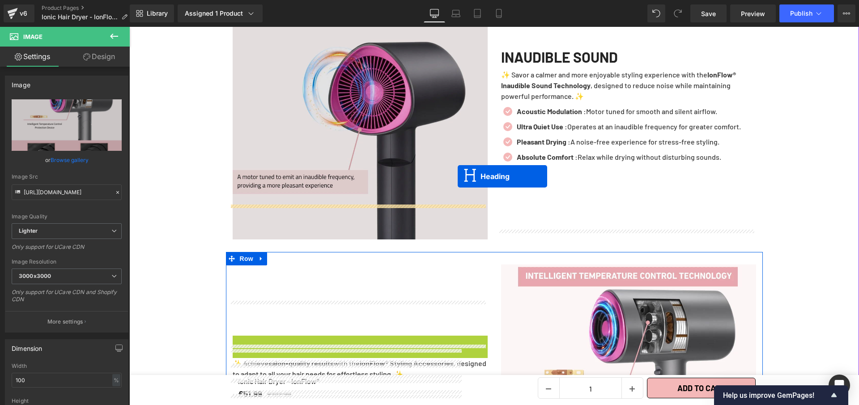
scroll to position [1141, 0]
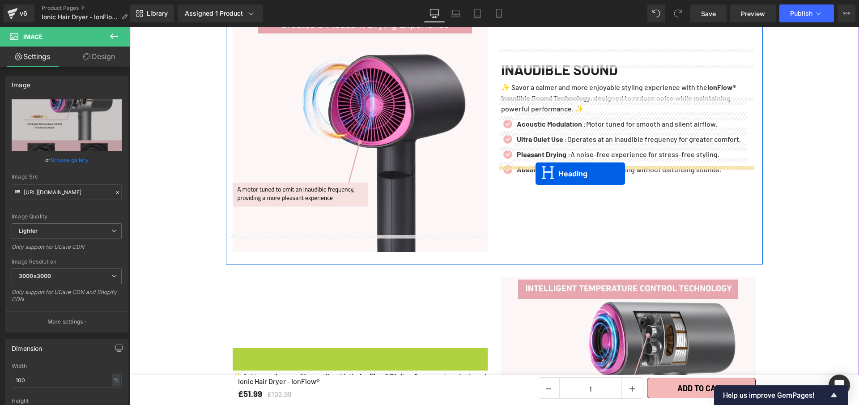
drag, startPoint x: 336, startPoint y: 206, endPoint x: 536, endPoint y: 174, distance: 202.6
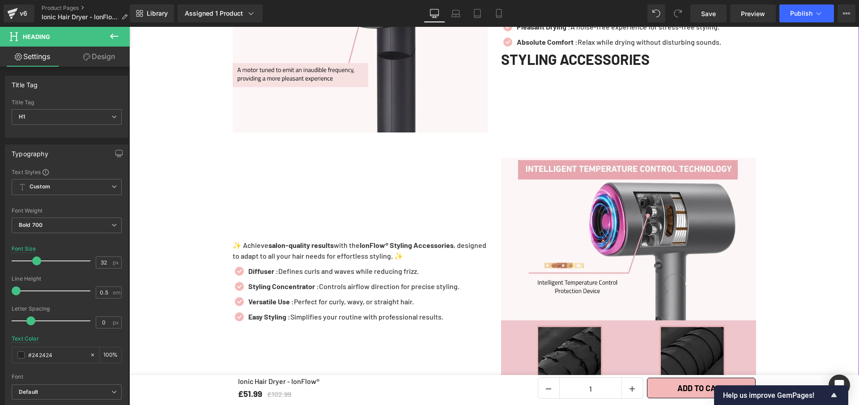
scroll to position [1261, 0]
click at [350, 239] on div "✨ Achieve salon-quality results with the IonFlow® Styling Accessories , designe…" at bounding box center [360, 249] width 255 height 21
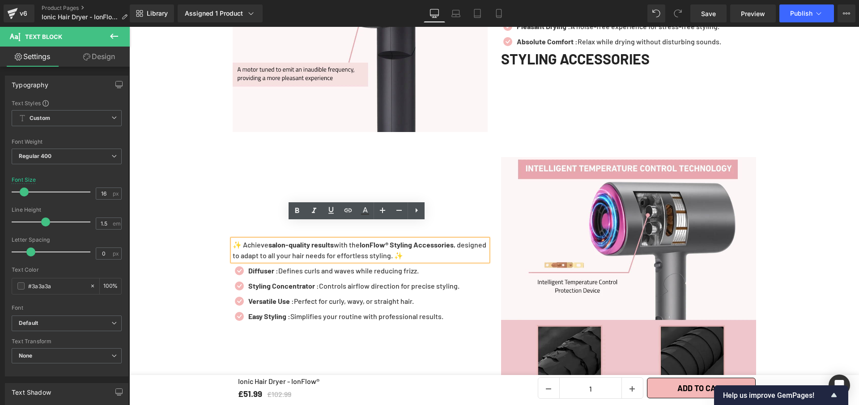
click at [466, 172] on div "✨ Achieve salon-quality results with the IonFlow® Styling Accessories , designe…" at bounding box center [360, 284] width 268 height 255
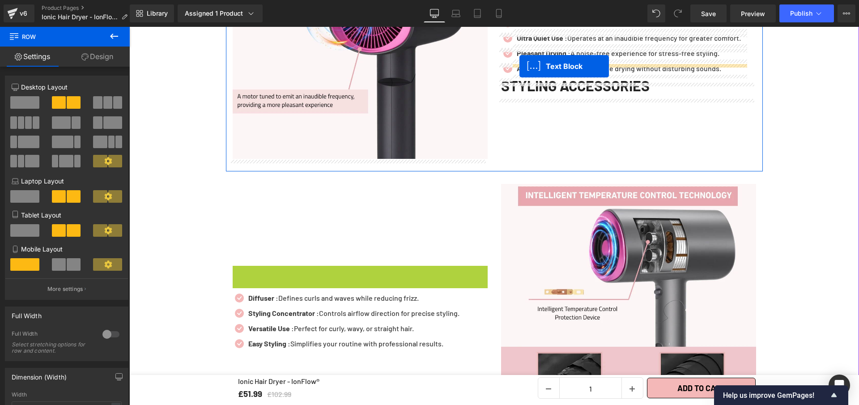
scroll to position [1216, 0]
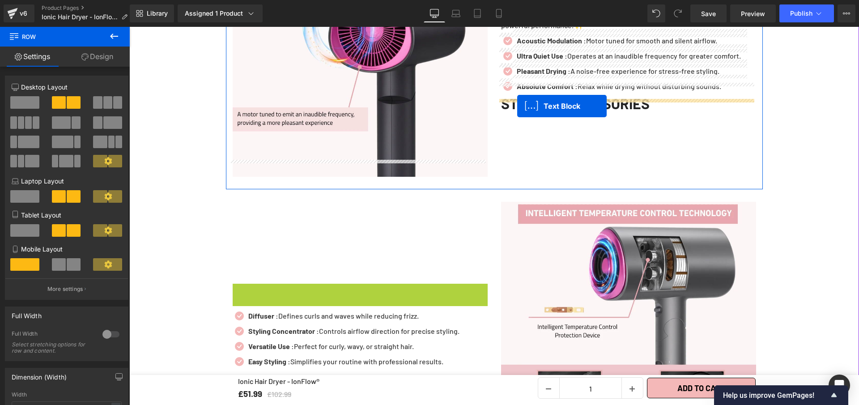
drag, startPoint x: 367, startPoint y: 215, endPoint x: 517, endPoint y: 106, distance: 185.4
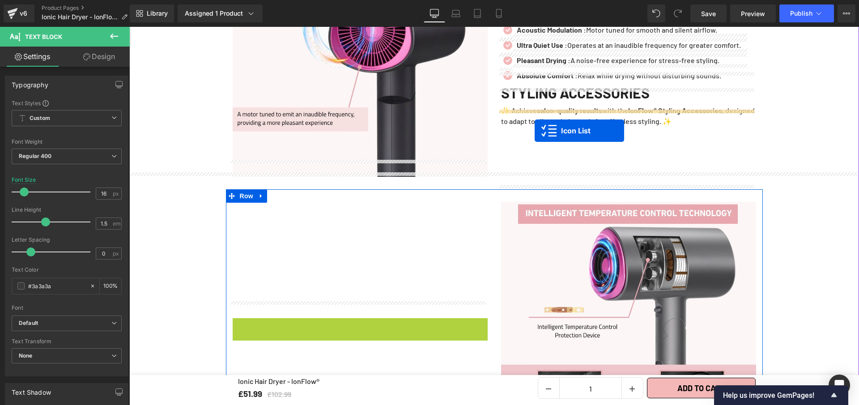
drag, startPoint x: 385, startPoint y: 263, endPoint x: 535, endPoint y: 131, distance: 200.0
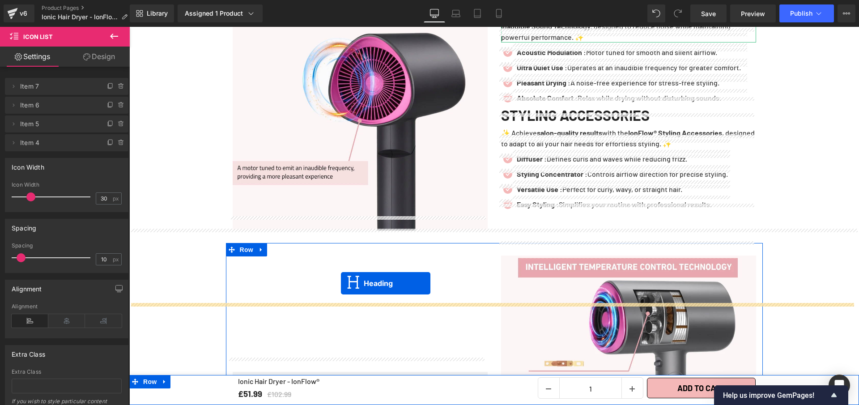
scroll to position [1174, 0]
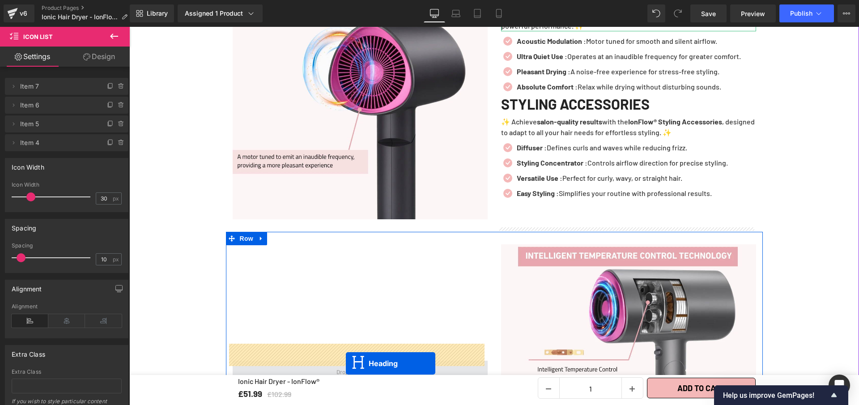
drag, startPoint x: 601, startPoint y: 56, endPoint x: 346, endPoint y: 363, distance: 399.3
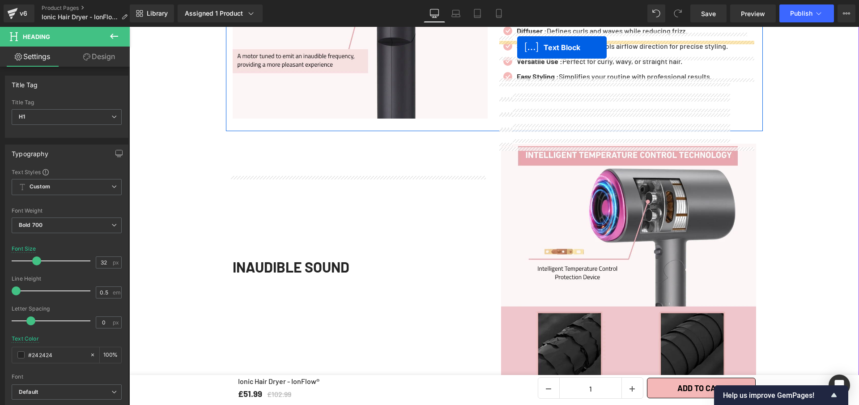
scroll to position [1309, 0]
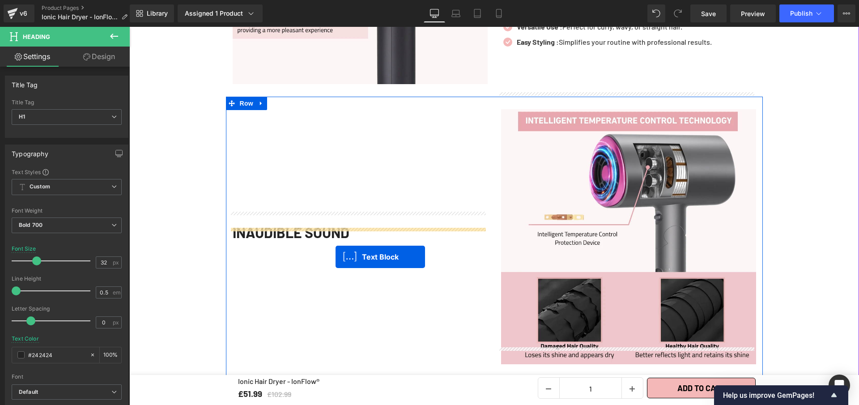
drag, startPoint x: 598, startPoint y: 254, endPoint x: 336, endPoint y: 256, distance: 262.2
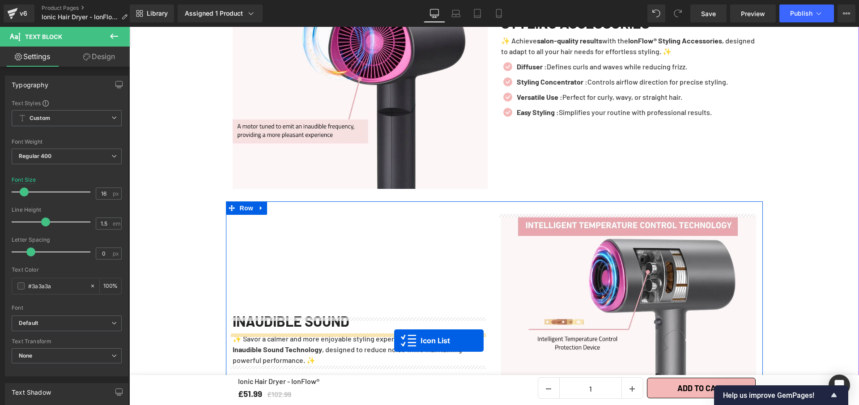
scroll to position [1221, 0]
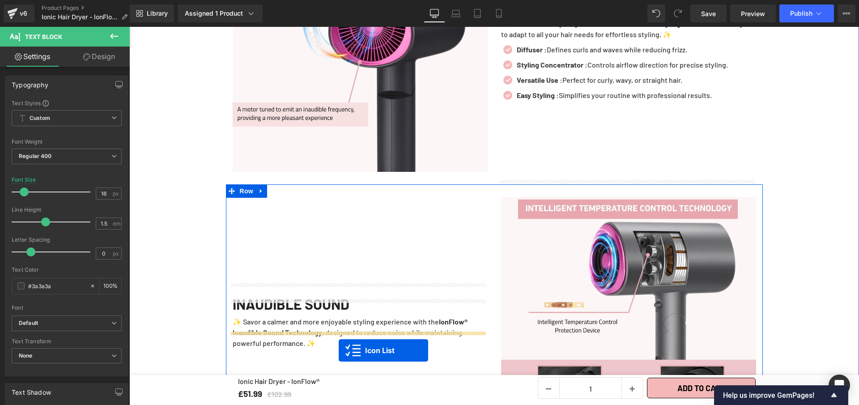
drag, startPoint x: 606, startPoint y: 84, endPoint x: 339, endPoint y: 350, distance: 377.4
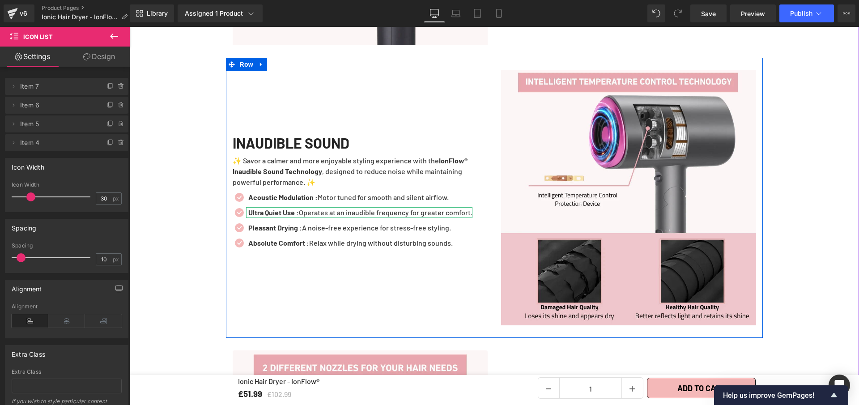
scroll to position [1355, 0]
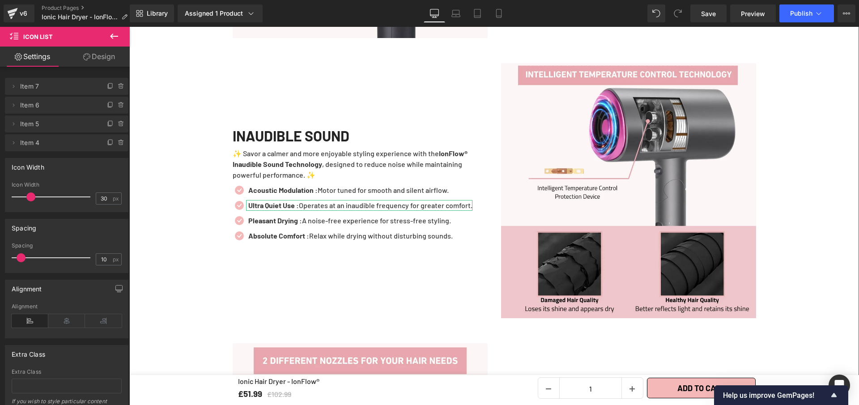
click at [783, 219] on div "Liquid Row Image POWERFUL AIRFLOW Heading ✨ Enjoy 3x faster drying and visibly …" at bounding box center [494, 264] width 730 height 1685
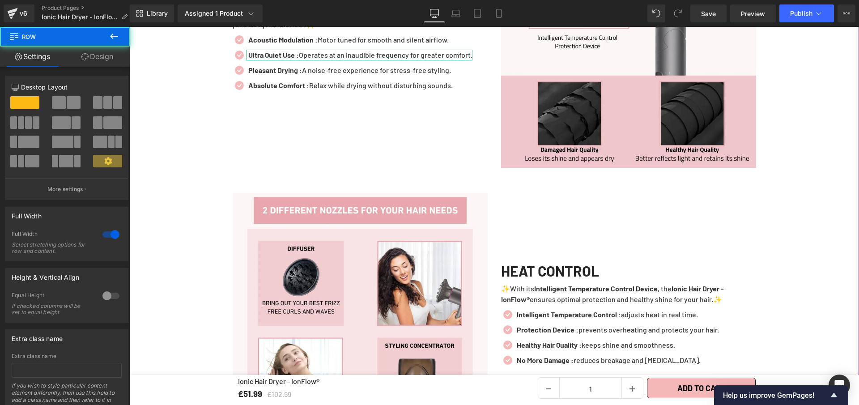
scroll to position [1534, 0]
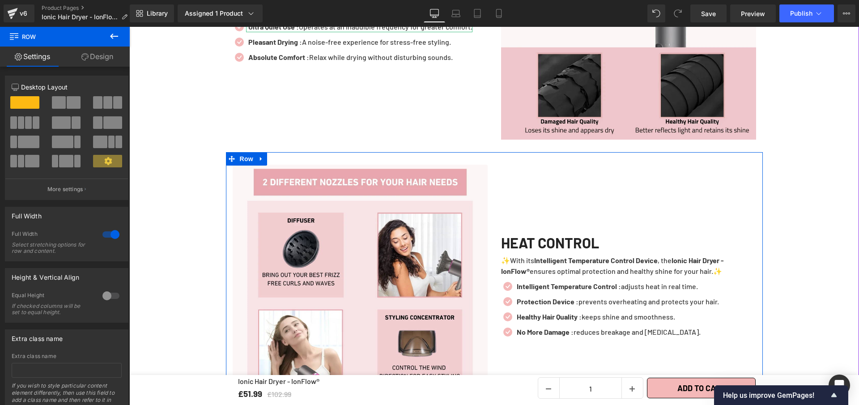
click at [688, 322] on ul "Icon Intelligent Temperature Control : adjusts heat in real time. Text Block Ic…" at bounding box center [610, 311] width 218 height 61
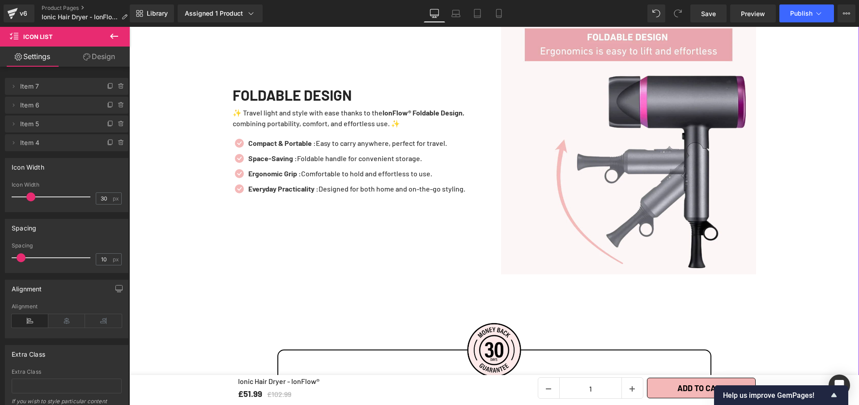
scroll to position [1975, 0]
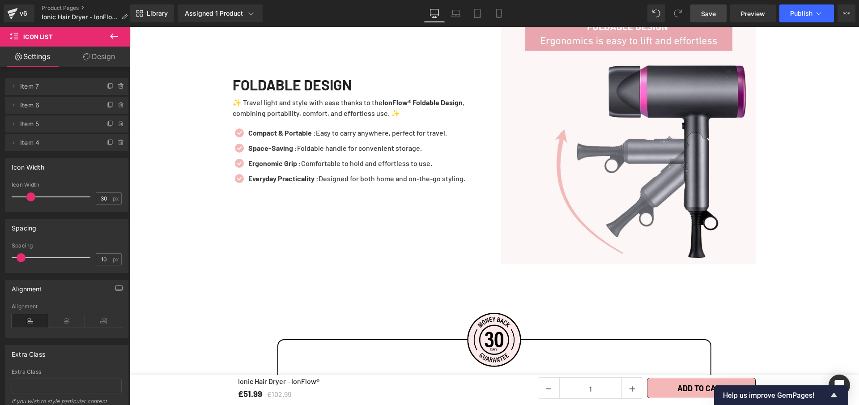
click at [719, 16] on link "Save" at bounding box center [708, 13] width 36 height 18
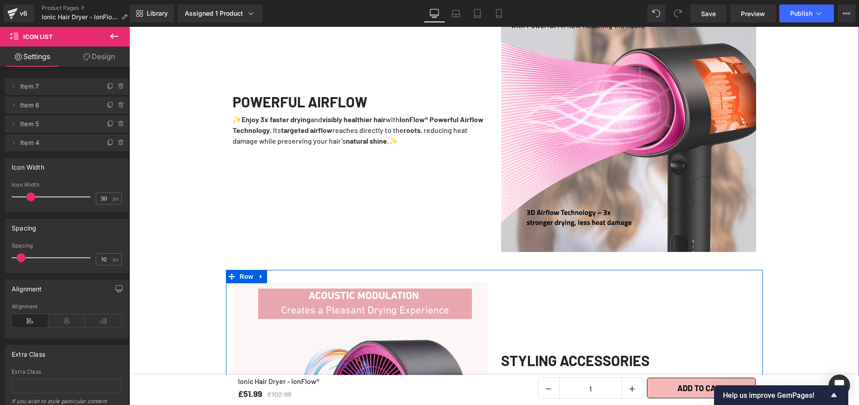
scroll to position [739, 0]
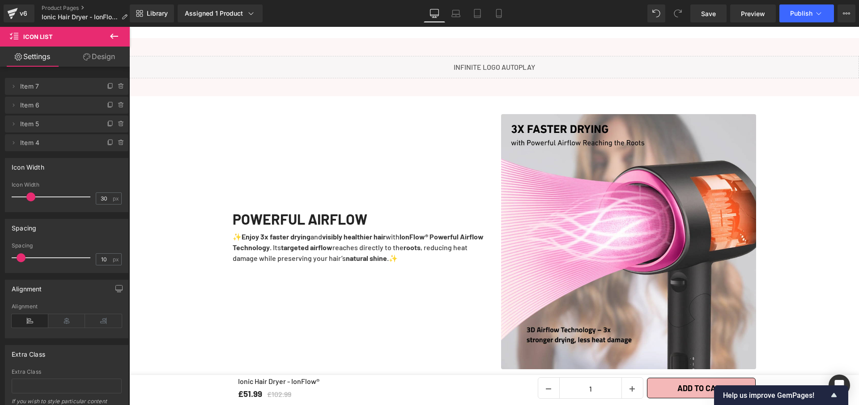
click at [727, 18] on div "Save Preview Publish Scheduled View Live Page View with current Template Save T…" at bounding box center [773, 13] width 172 height 18
click at [717, 16] on link "Save" at bounding box center [708, 13] width 36 height 18
click at [709, 14] on span "Save" at bounding box center [708, 13] width 15 height 9
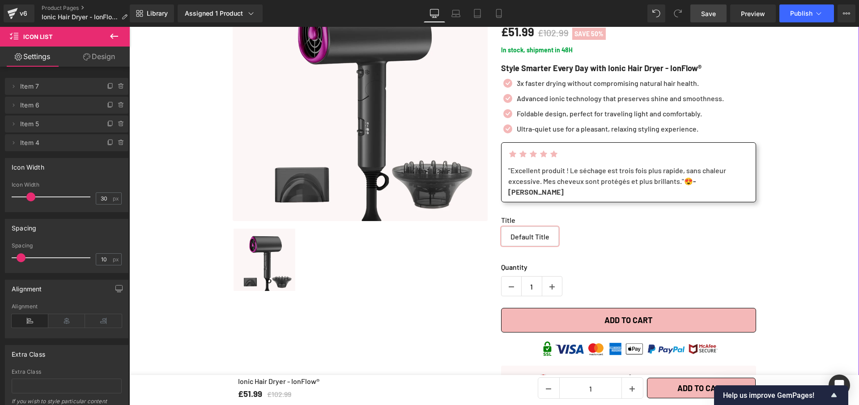
scroll to position [0, 0]
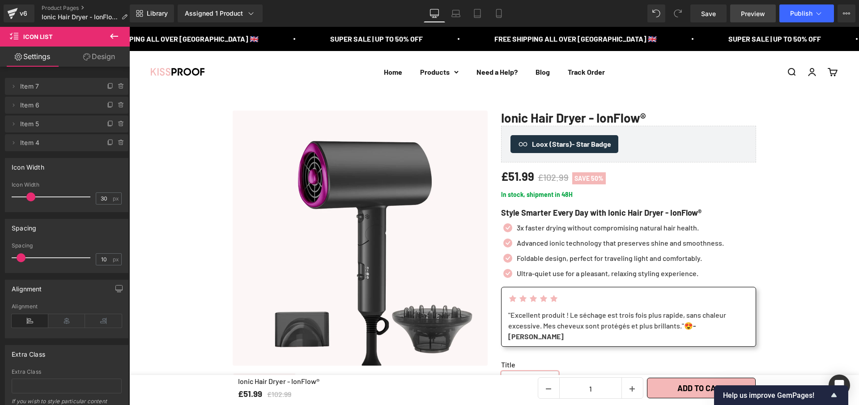
drag, startPoint x: 719, startPoint y: 13, endPoint x: 733, endPoint y: 11, distance: 14.9
click at [719, 13] on link "Save" at bounding box center [708, 13] width 36 height 18
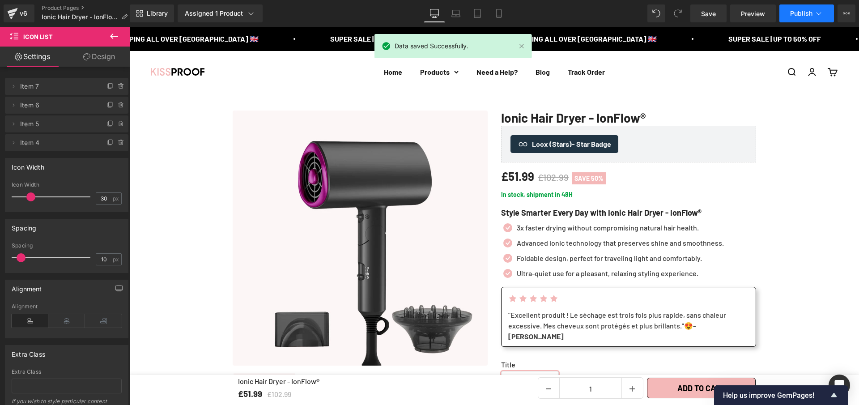
click at [822, 20] on button "Publish" at bounding box center [806, 13] width 55 height 18
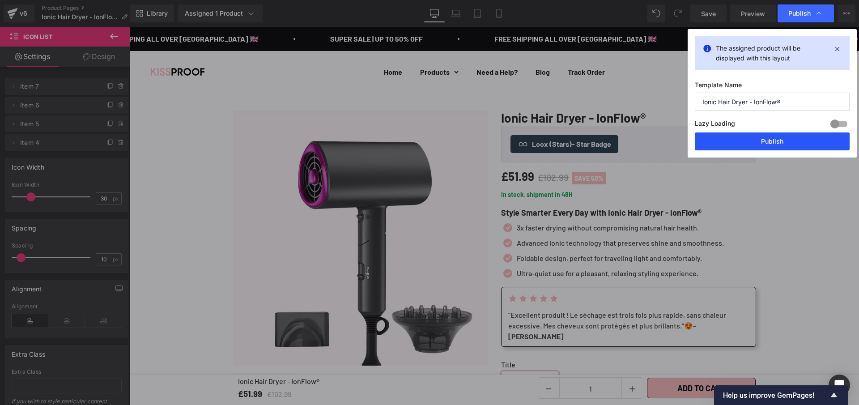
drag, startPoint x: 752, startPoint y: 145, endPoint x: 623, endPoint y: 118, distance: 132.1
click at [752, 145] on button "Publish" at bounding box center [772, 141] width 155 height 18
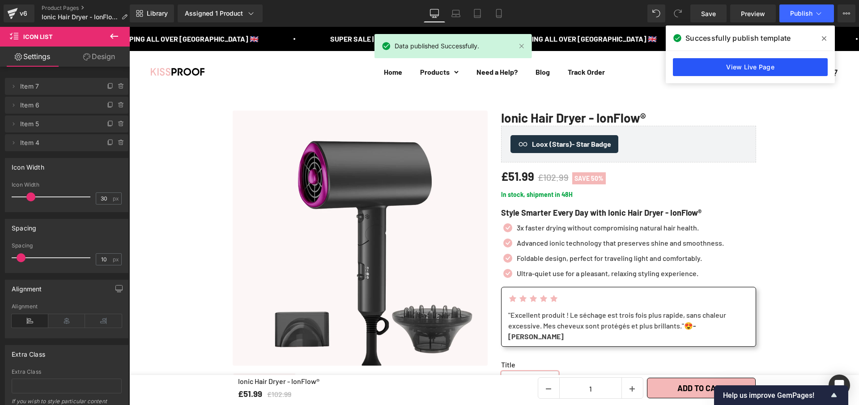
click at [751, 70] on link "View Live Page" at bounding box center [750, 67] width 155 height 18
